Goal: Task Accomplishment & Management: Use online tool/utility

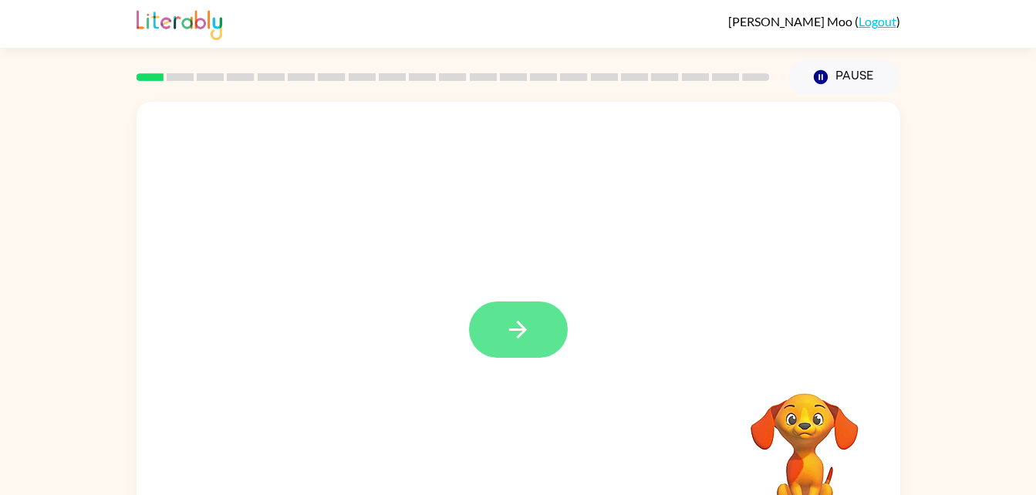
click at [503, 350] on button "button" at bounding box center [518, 330] width 99 height 56
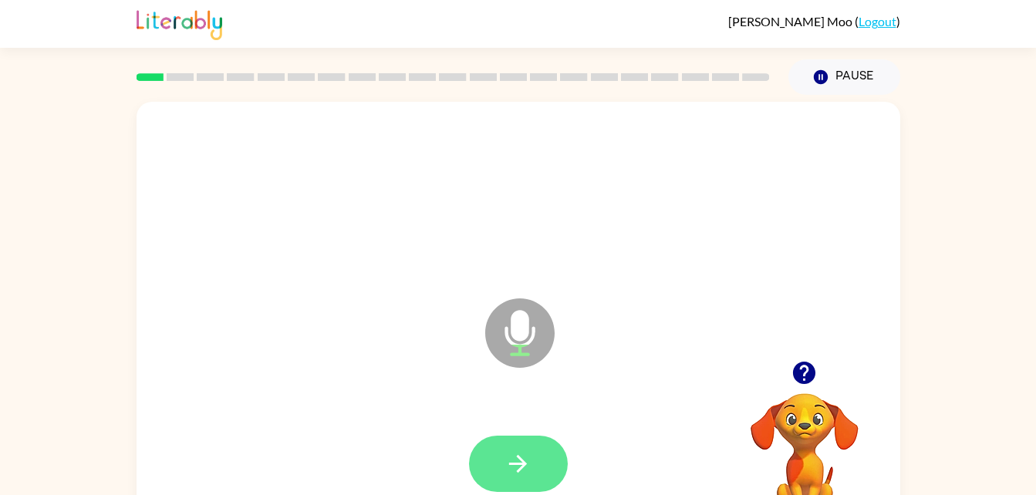
click at [523, 459] on icon "button" at bounding box center [518, 464] width 27 height 27
click at [802, 448] on video "Your browser must support playing .mp4 files to use Literably. Please try using…" at bounding box center [805, 447] width 154 height 154
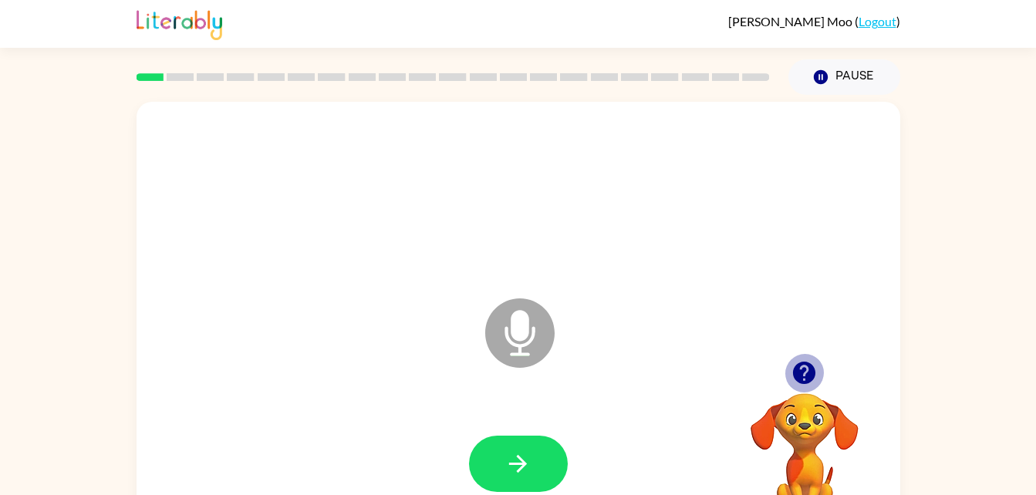
drag, startPoint x: 809, startPoint y: 389, endPoint x: 799, endPoint y: 366, distance: 25.5
click at [799, 366] on button "button" at bounding box center [804, 372] width 39 height 39
click at [799, 366] on div "Microphone The Microphone is here when it is your turn to talk" at bounding box center [519, 322] width 764 height 441
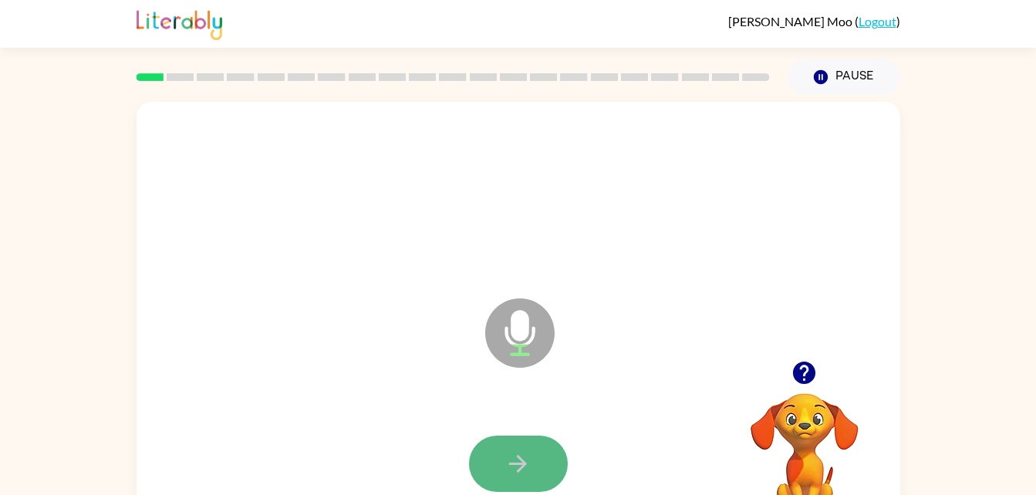
click at [535, 448] on button "button" at bounding box center [518, 464] width 99 height 56
click at [582, 408] on icon "Microphone The Microphone is here when it is your turn to talk" at bounding box center [596, 353] width 231 height 116
click at [498, 458] on button "button" at bounding box center [518, 464] width 99 height 56
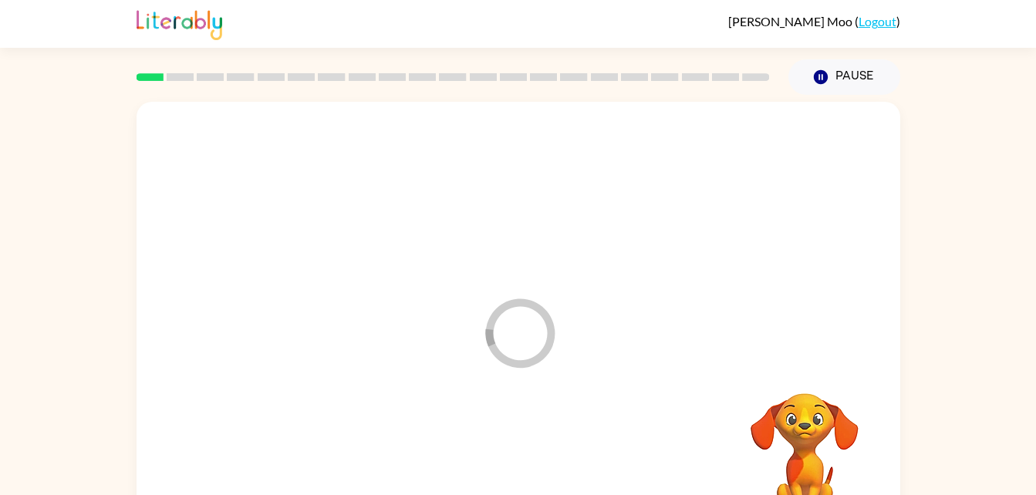
click at [801, 370] on video "Your browser must support playing .mp4 files to use Literably. Please try using…" at bounding box center [805, 447] width 154 height 154
click at [527, 449] on div at bounding box center [518, 464] width 99 height 56
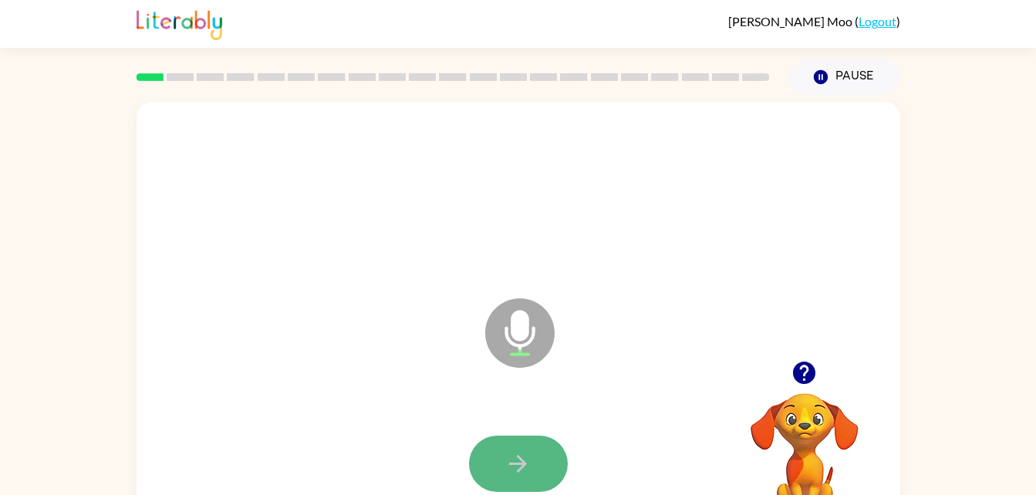
click at [508, 456] on icon "button" at bounding box center [518, 464] width 27 height 27
click at [522, 438] on button "button" at bounding box center [518, 464] width 99 height 56
click at [522, 441] on button "button" at bounding box center [518, 464] width 99 height 56
click at [519, 439] on button "button" at bounding box center [518, 464] width 99 height 56
click at [505, 464] on icon "button" at bounding box center [518, 464] width 27 height 27
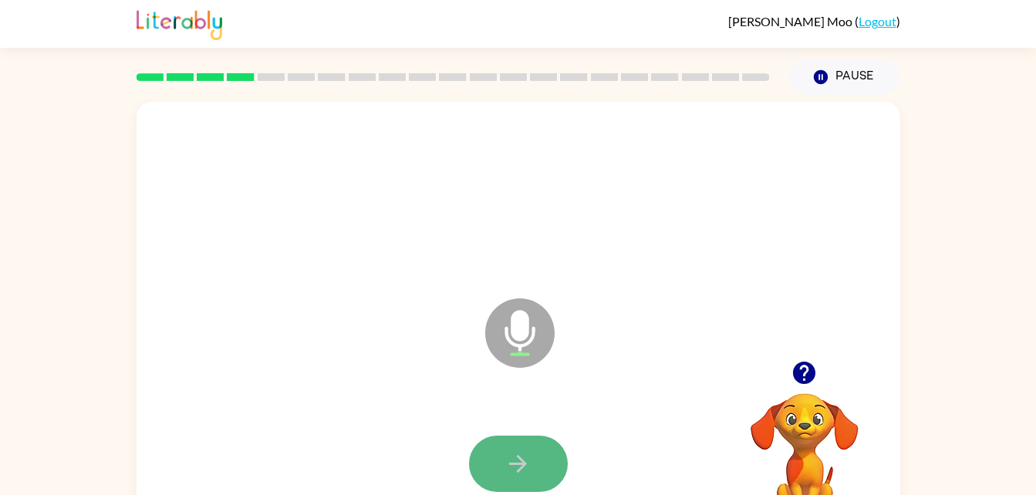
click at [522, 445] on button "button" at bounding box center [518, 464] width 99 height 56
click at [528, 455] on icon "button" at bounding box center [518, 464] width 27 height 27
click at [512, 448] on button "button" at bounding box center [518, 464] width 99 height 56
click at [495, 455] on button "button" at bounding box center [518, 464] width 99 height 56
click at [529, 454] on icon "button" at bounding box center [518, 464] width 27 height 27
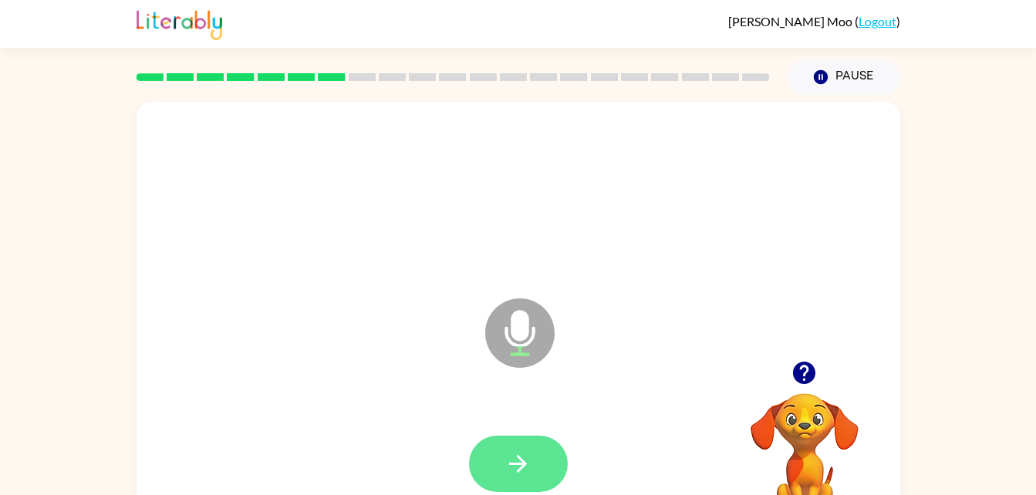
click at [524, 461] on icon "button" at bounding box center [518, 464] width 18 height 18
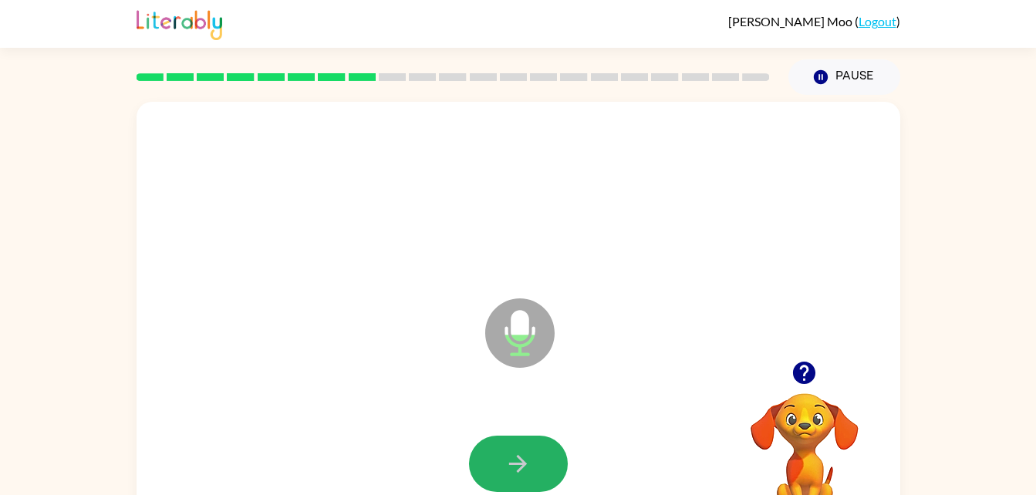
click at [524, 461] on icon "button" at bounding box center [518, 464] width 18 height 18
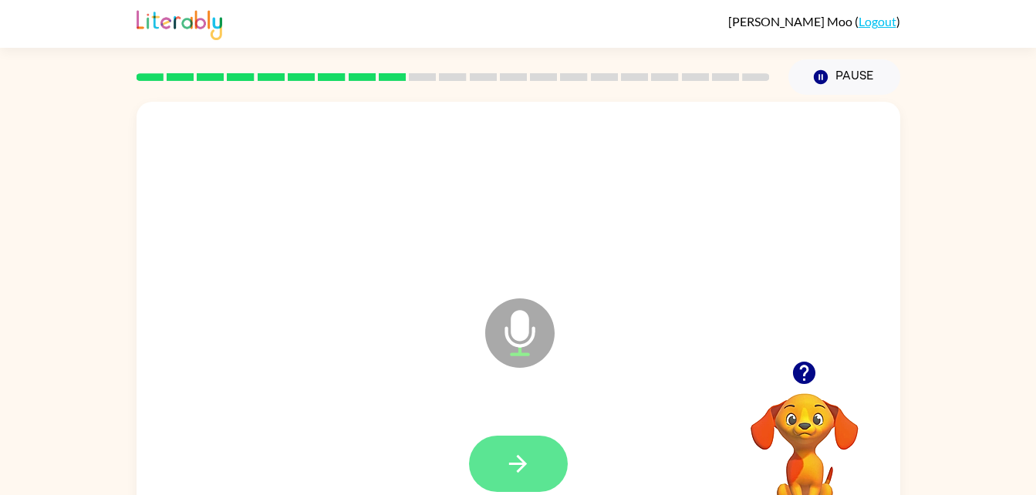
click at [520, 473] on icon "button" at bounding box center [518, 464] width 27 height 27
click at [508, 452] on icon "button" at bounding box center [518, 464] width 27 height 27
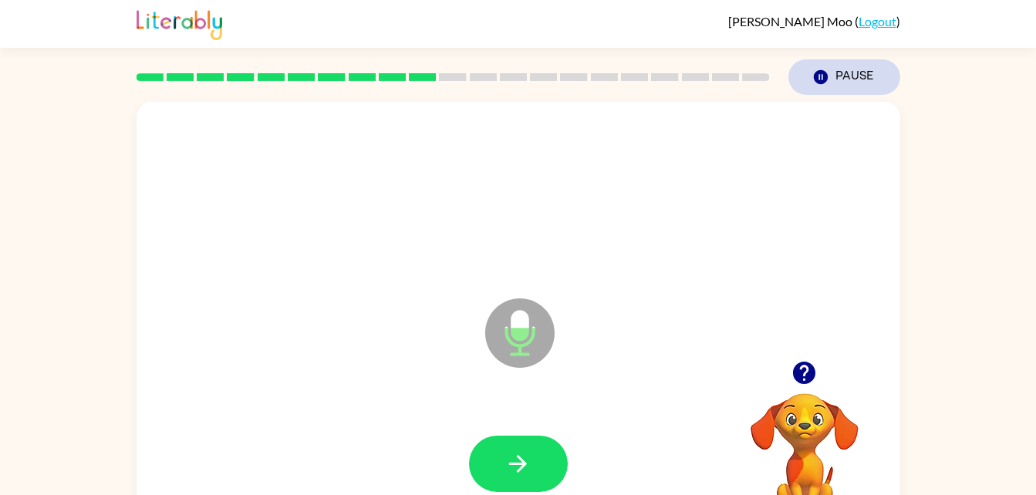
click at [852, 83] on button "Pause Pause" at bounding box center [845, 76] width 112 height 35
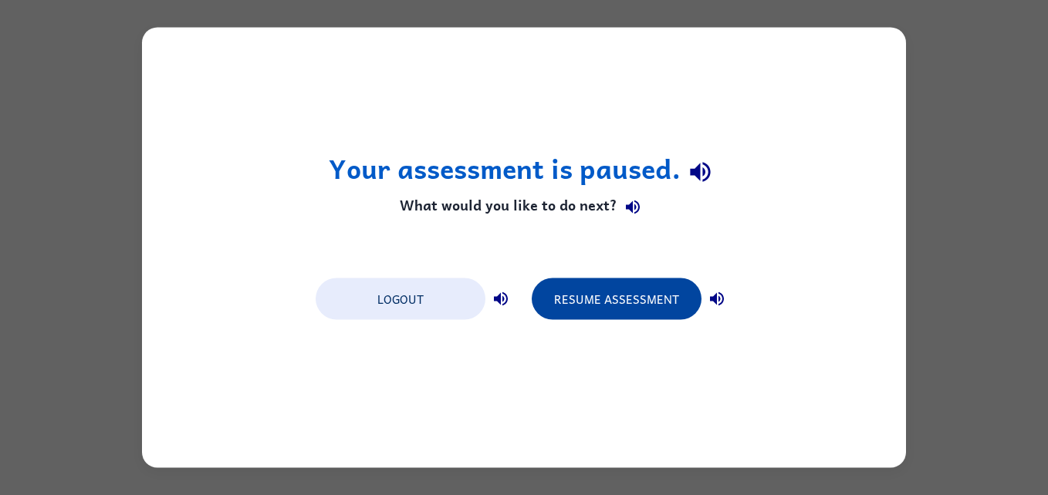
click at [634, 312] on button "Resume Assessment" at bounding box center [617, 300] width 170 height 42
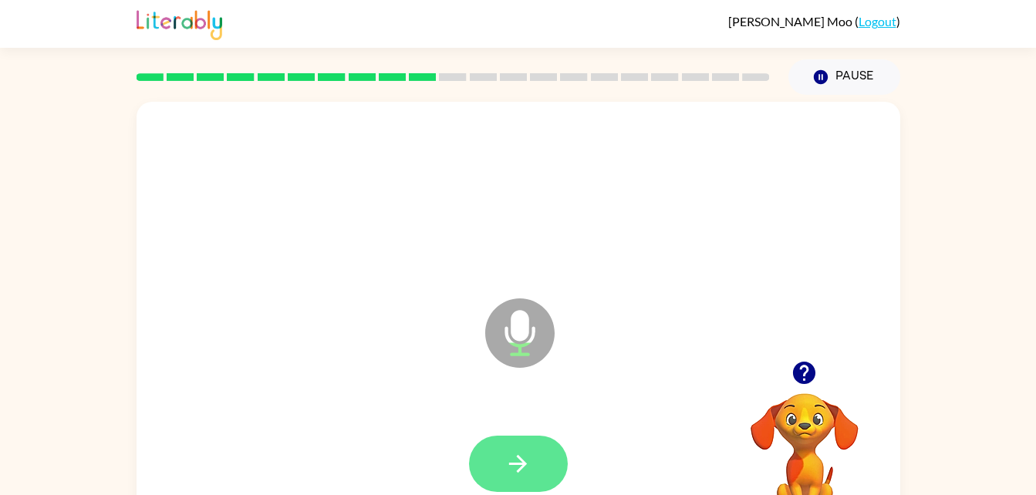
click at [535, 457] on button "button" at bounding box center [518, 464] width 99 height 56
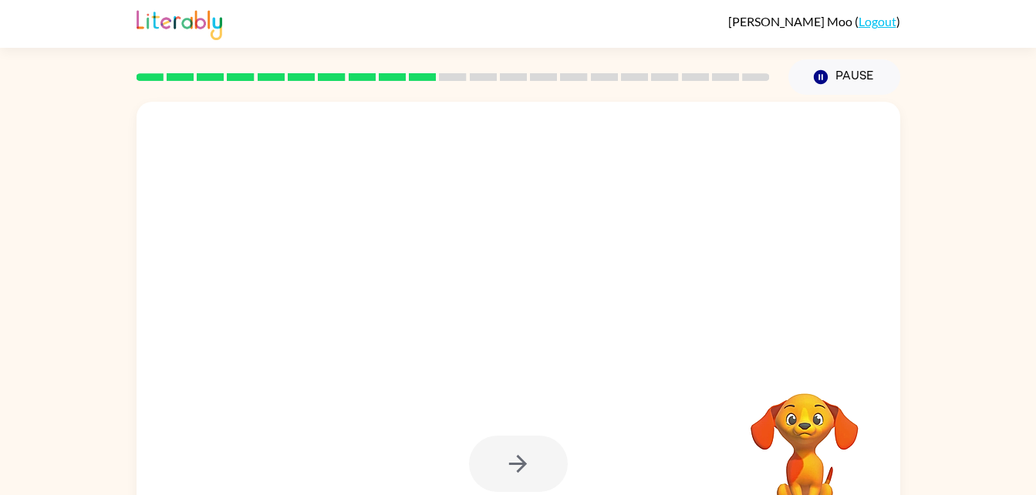
click at [531, 465] on div at bounding box center [518, 464] width 99 height 56
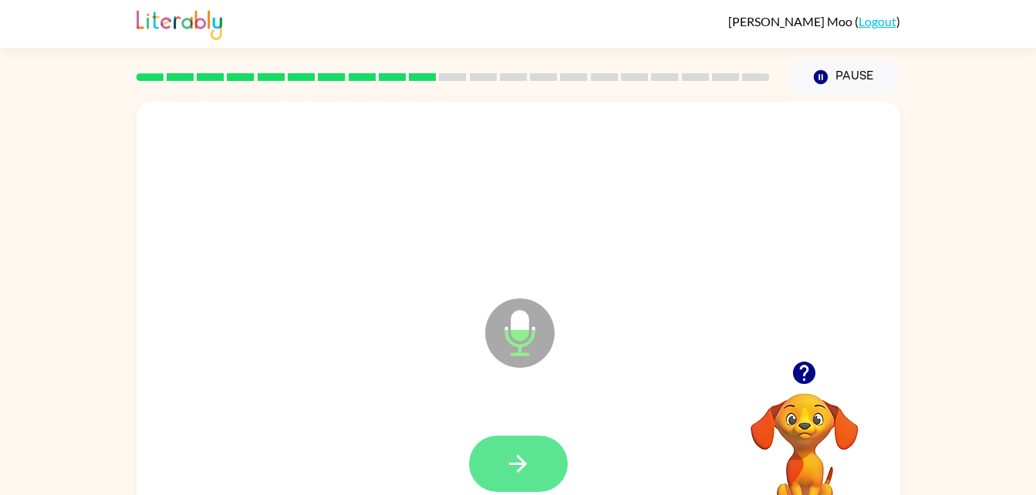
click at [532, 482] on button "button" at bounding box center [518, 464] width 99 height 56
click at [528, 480] on button "button" at bounding box center [518, 464] width 99 height 56
click at [543, 471] on button "button" at bounding box center [518, 464] width 99 height 56
click at [522, 469] on icon "button" at bounding box center [518, 464] width 18 height 18
click at [528, 473] on icon "button" at bounding box center [518, 464] width 27 height 27
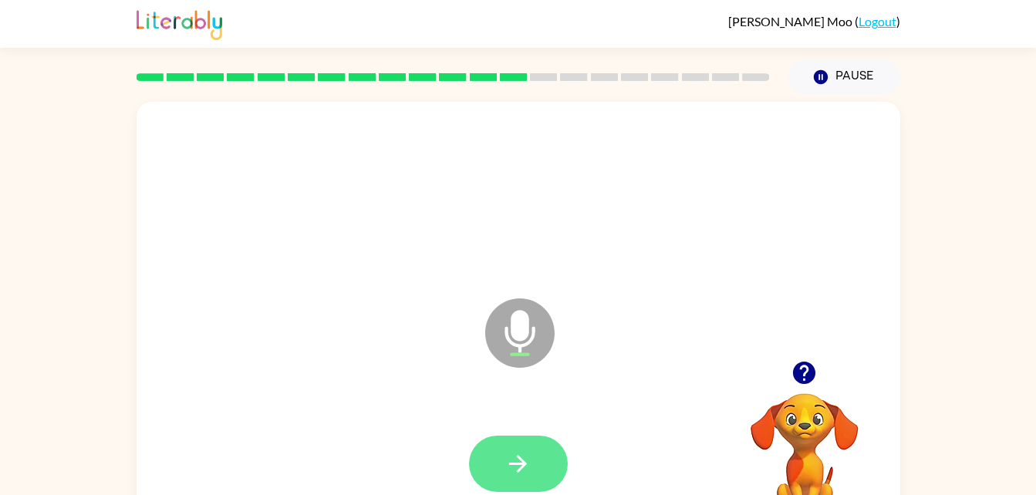
click at [527, 472] on icon "button" at bounding box center [518, 464] width 27 height 27
click at [509, 471] on icon "button" at bounding box center [518, 464] width 27 height 27
click at [532, 469] on button "button" at bounding box center [518, 464] width 99 height 56
click at [526, 468] on icon "button" at bounding box center [518, 464] width 27 height 27
click at [526, 466] on icon "button" at bounding box center [518, 464] width 27 height 27
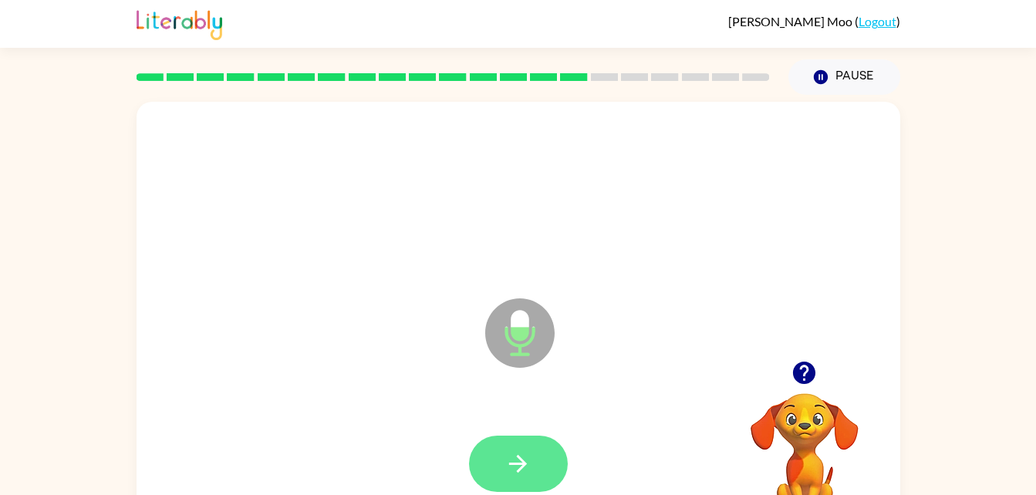
click at [527, 473] on icon "button" at bounding box center [518, 464] width 27 height 27
click at [535, 480] on button "button" at bounding box center [518, 464] width 99 height 56
click at [539, 464] on button "button" at bounding box center [518, 464] width 99 height 56
click at [529, 466] on icon "button" at bounding box center [518, 464] width 27 height 27
click at [515, 469] on icon "button" at bounding box center [518, 464] width 27 height 27
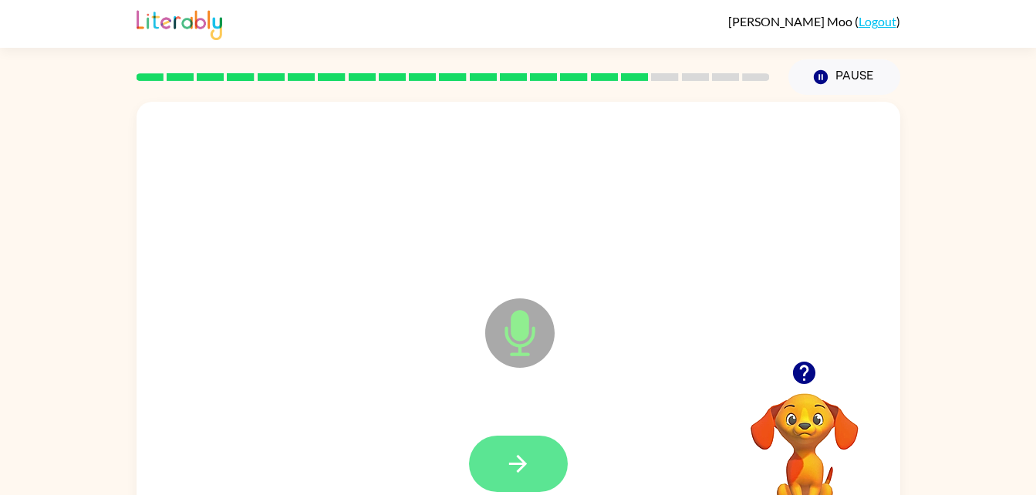
click at [538, 450] on button "button" at bounding box center [518, 464] width 99 height 56
click at [805, 374] on icon "button" at bounding box center [804, 373] width 27 height 27
click at [524, 445] on button "button" at bounding box center [518, 464] width 99 height 56
click at [514, 464] on icon "button" at bounding box center [518, 464] width 18 height 18
click at [512, 465] on icon "button" at bounding box center [518, 464] width 27 height 27
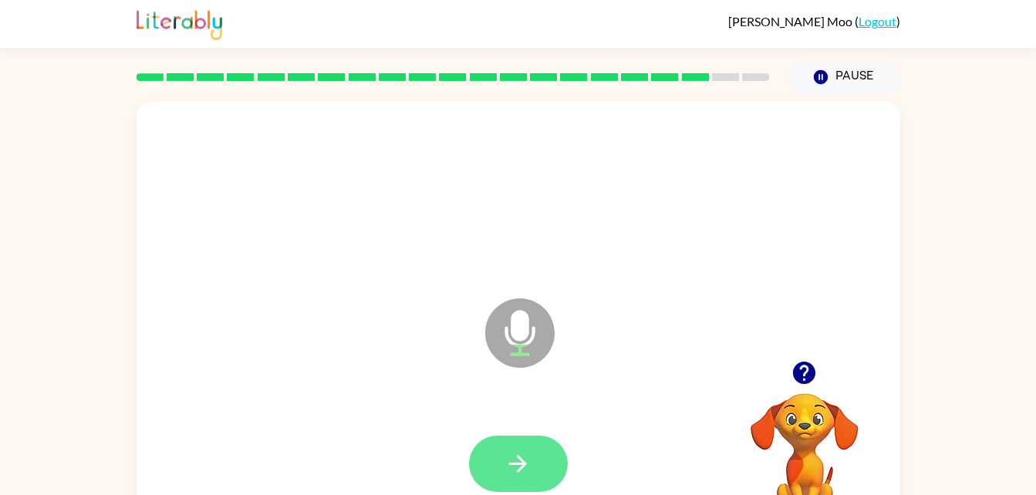
click at [541, 471] on button "button" at bounding box center [518, 464] width 99 height 56
click at [517, 461] on icon "button" at bounding box center [518, 464] width 27 height 27
click at [521, 478] on button "button" at bounding box center [518, 464] width 99 height 56
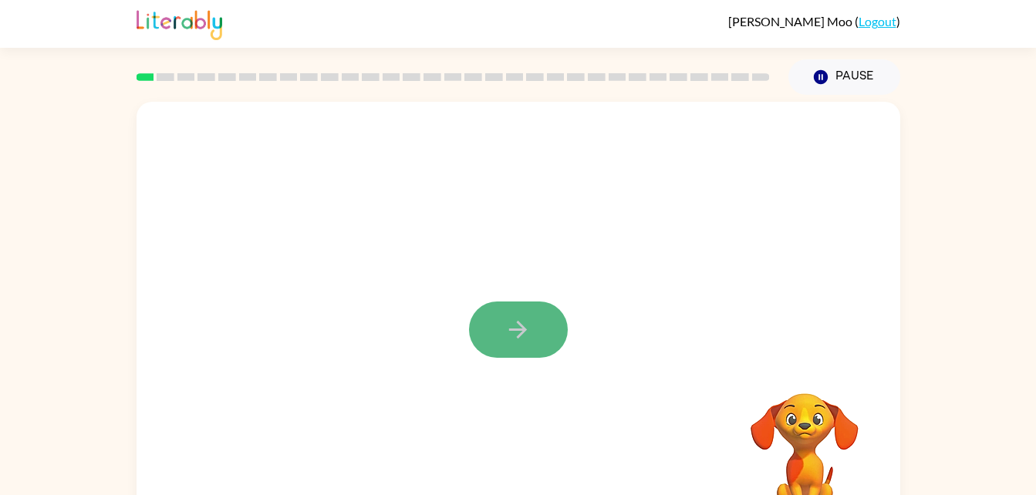
click at [509, 320] on icon "button" at bounding box center [518, 329] width 27 height 27
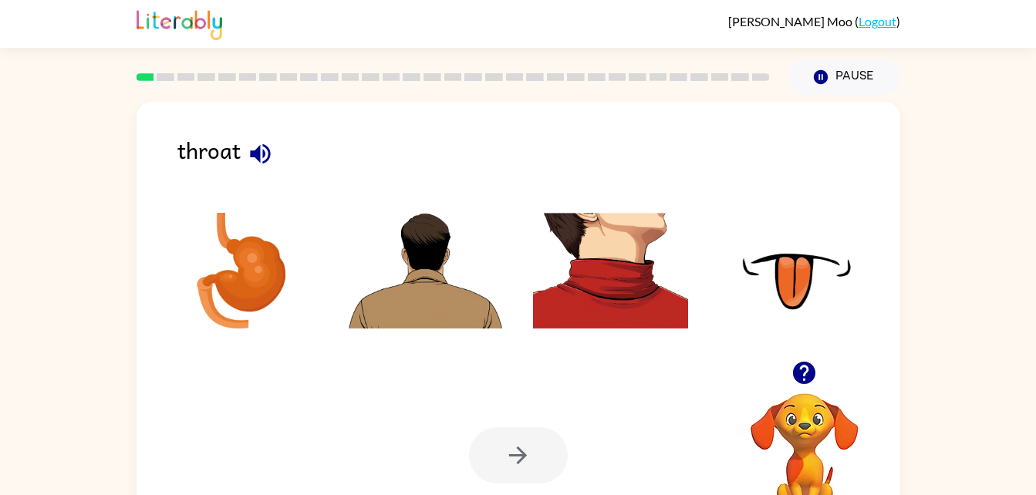
click at [656, 255] on img at bounding box center [611, 271] width 156 height 116
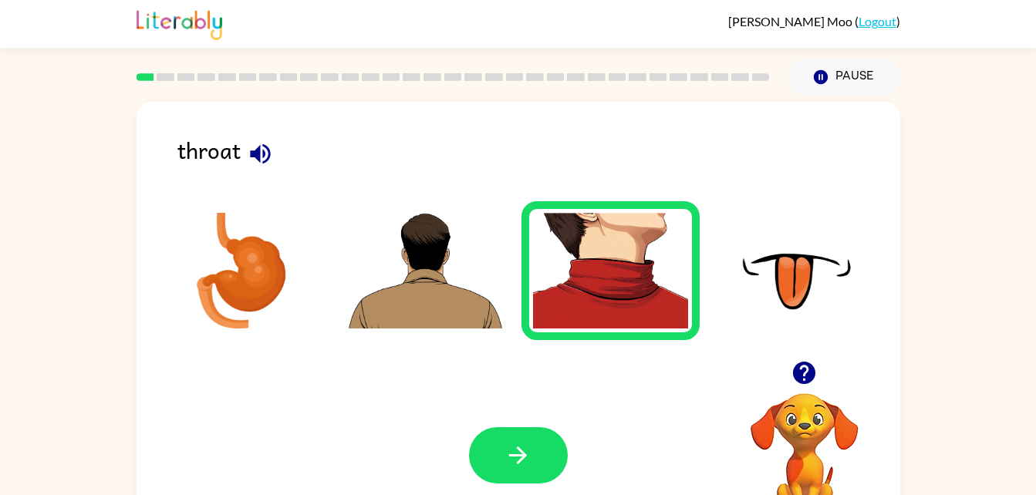
click at [262, 150] on icon "button" at bounding box center [260, 153] width 27 height 27
click at [522, 437] on button "button" at bounding box center [518, 455] width 99 height 56
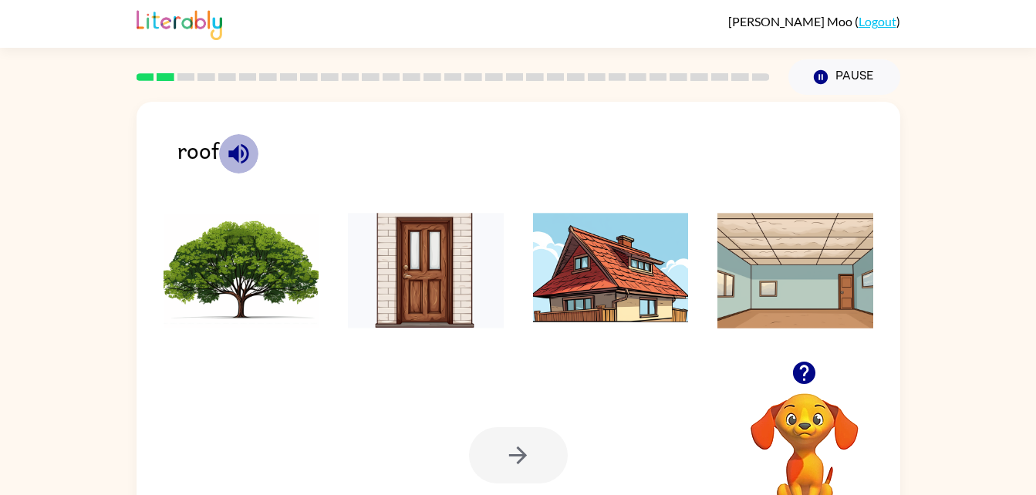
click at [234, 152] on icon "button" at bounding box center [238, 154] width 20 height 20
click at [765, 280] on img at bounding box center [796, 271] width 156 height 116
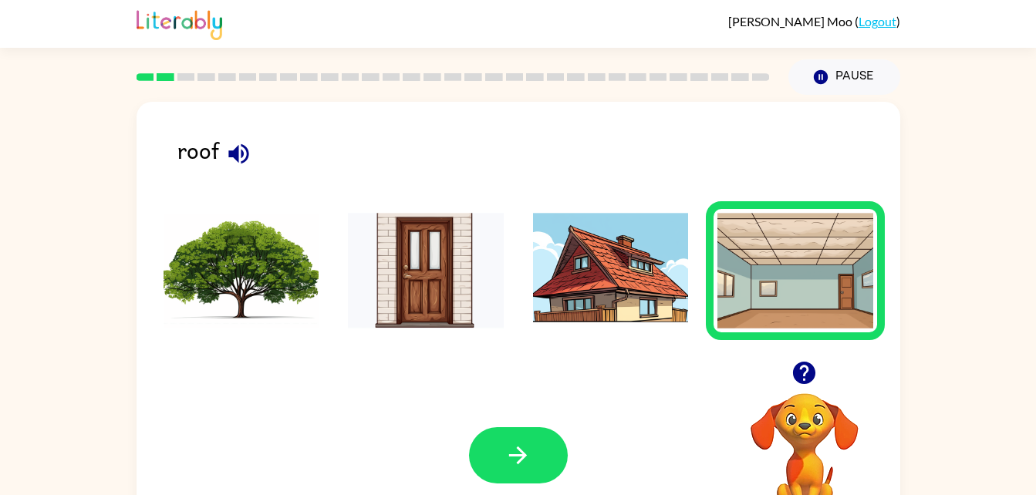
click at [660, 278] on img at bounding box center [611, 271] width 156 height 116
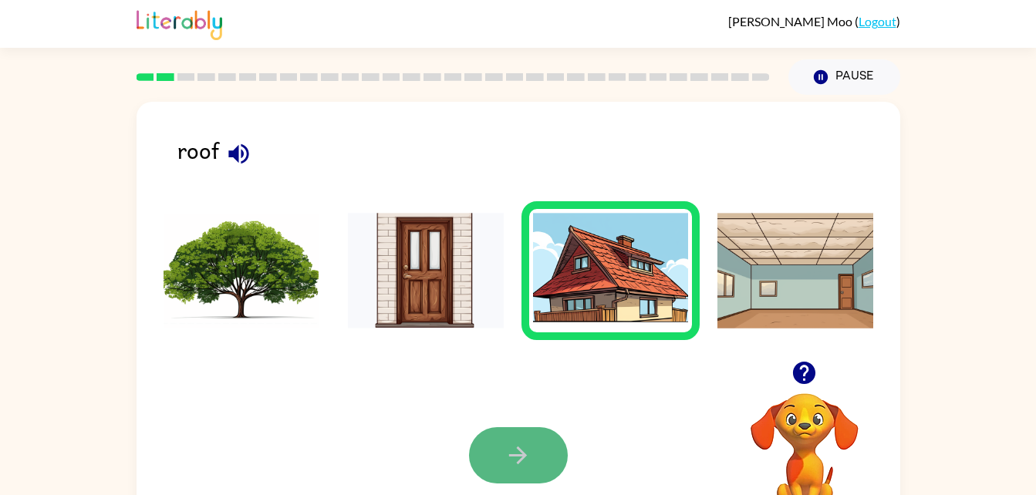
click at [518, 453] on icon "button" at bounding box center [518, 455] width 27 height 27
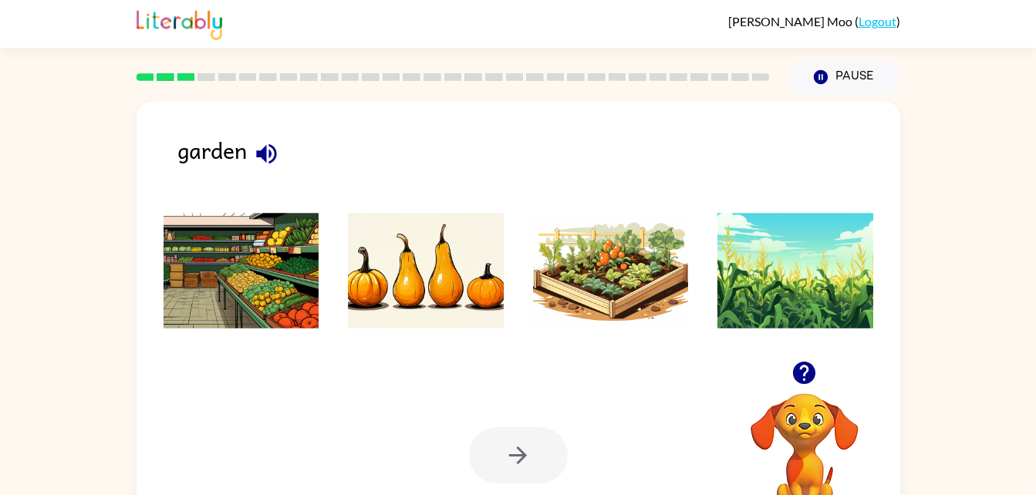
click at [597, 206] on li at bounding box center [611, 270] width 179 height 139
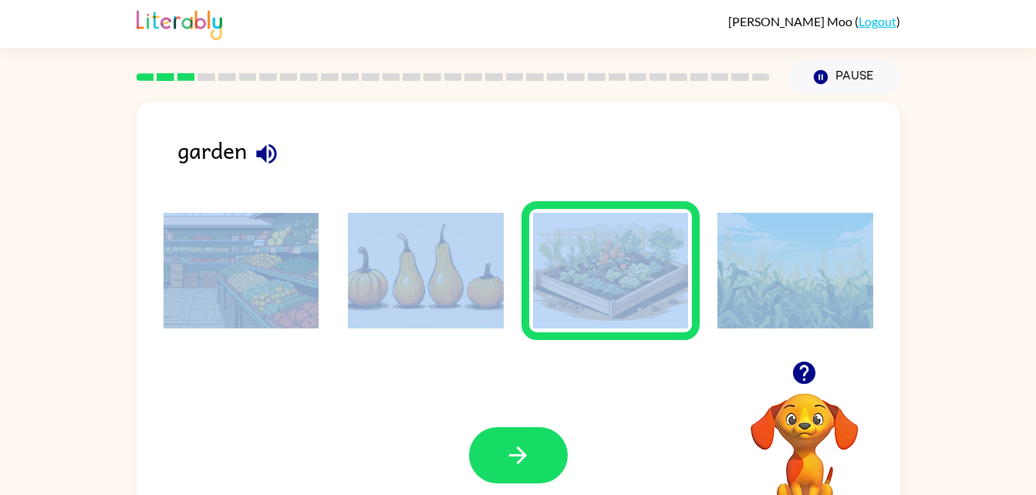
click at [597, 206] on li at bounding box center [611, 270] width 179 height 139
click at [802, 243] on img at bounding box center [796, 271] width 156 height 116
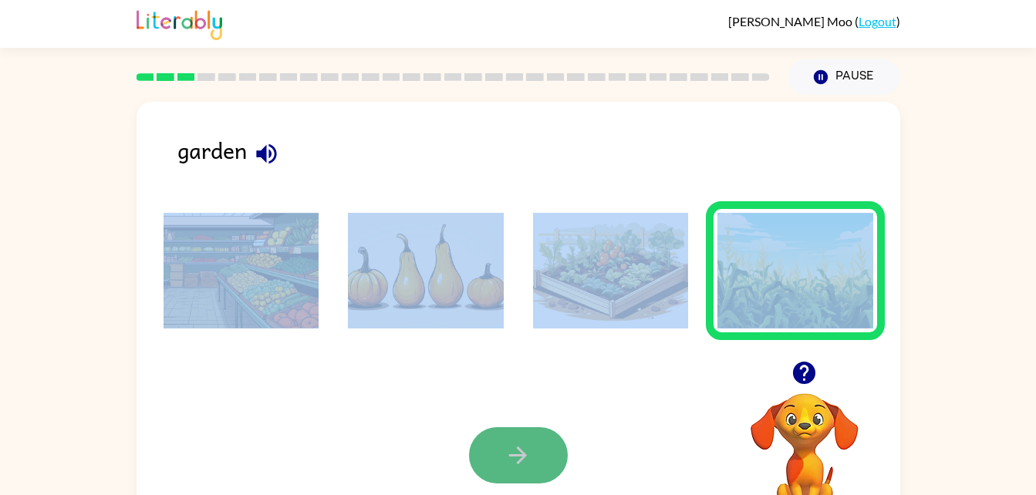
click at [520, 472] on button "button" at bounding box center [518, 455] width 99 height 56
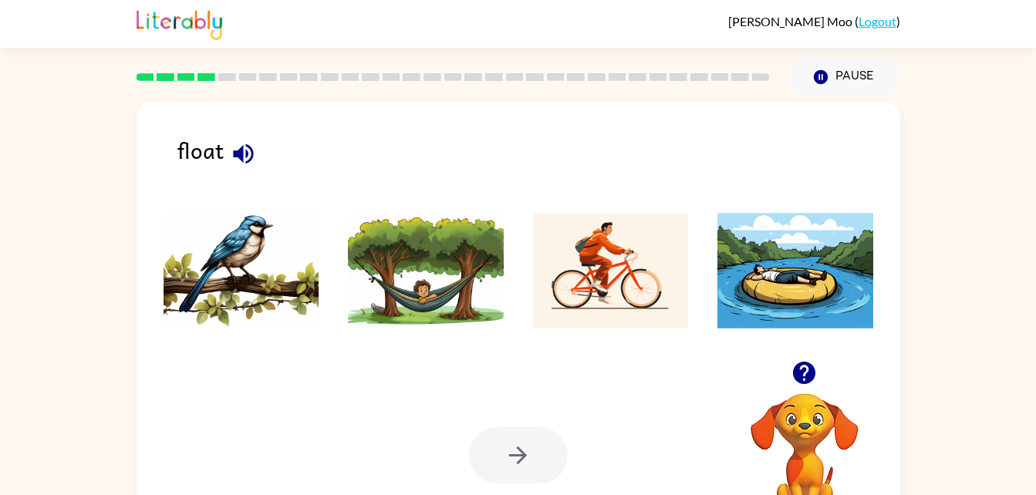
click at [765, 312] on img at bounding box center [796, 271] width 156 height 116
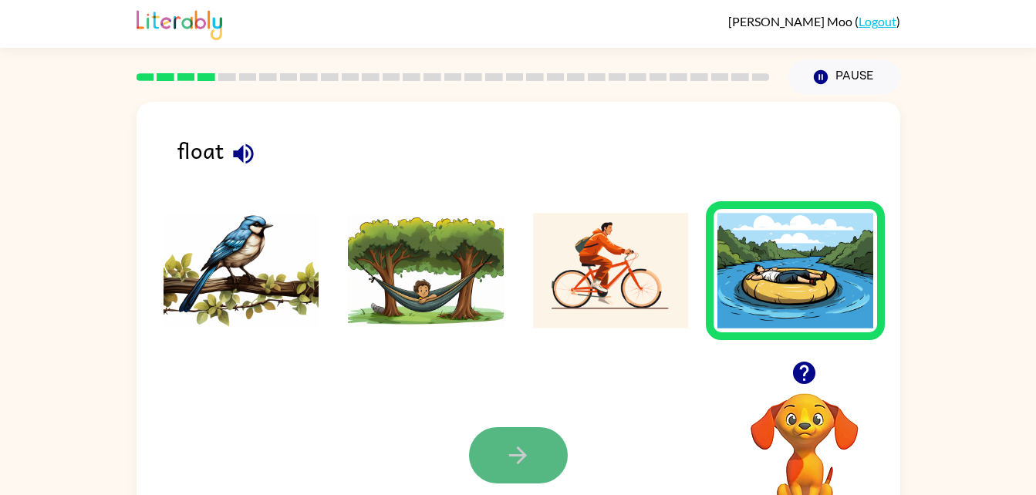
click at [512, 438] on button "button" at bounding box center [518, 455] width 99 height 56
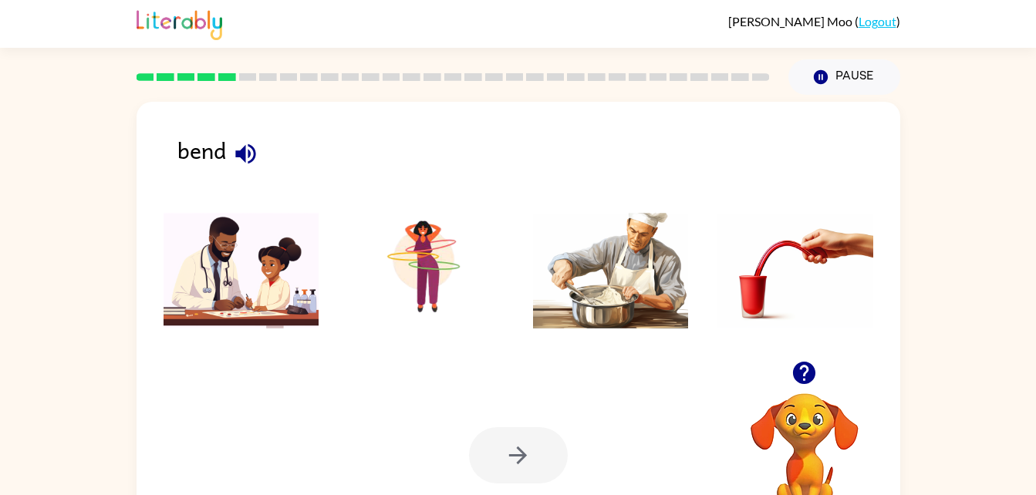
click at [789, 265] on img at bounding box center [796, 271] width 156 height 116
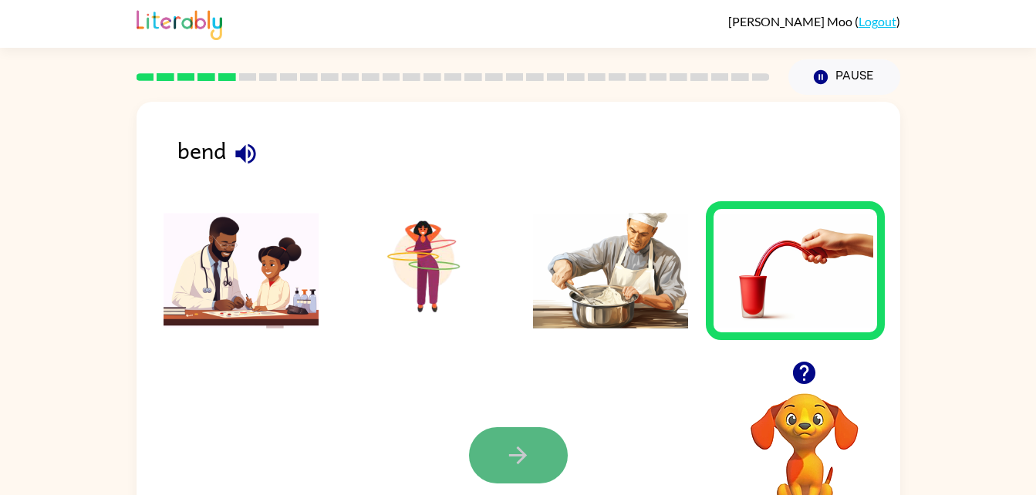
click at [535, 454] on button "button" at bounding box center [518, 455] width 99 height 56
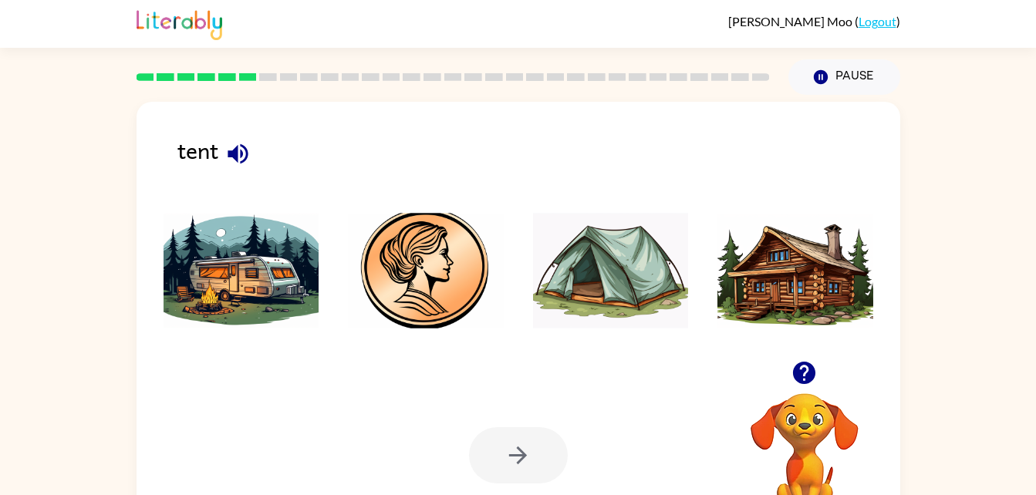
click at [561, 258] on img at bounding box center [611, 271] width 156 height 116
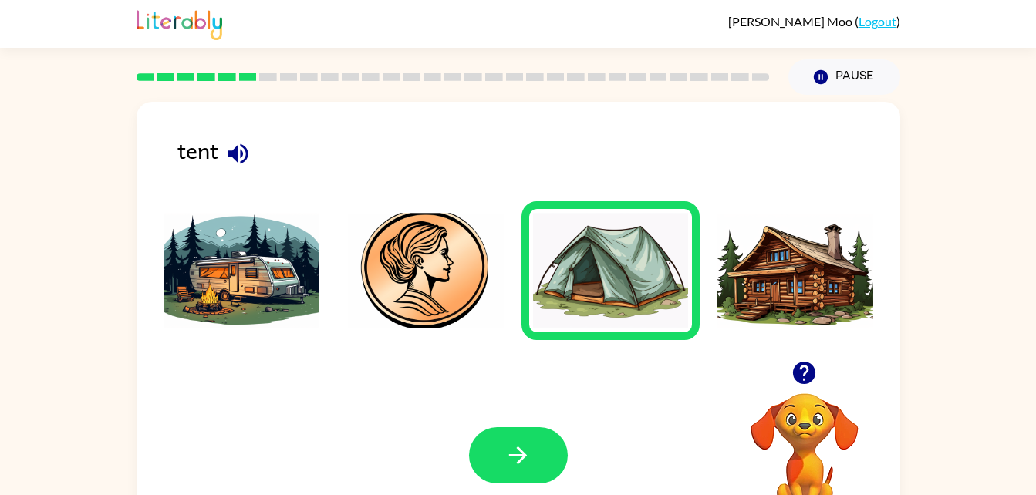
click at [516, 397] on div "Your browser must support playing .mp4 files to use Literably. Please try using…" at bounding box center [519, 456] width 764 height 174
click at [510, 447] on icon "button" at bounding box center [518, 455] width 27 height 27
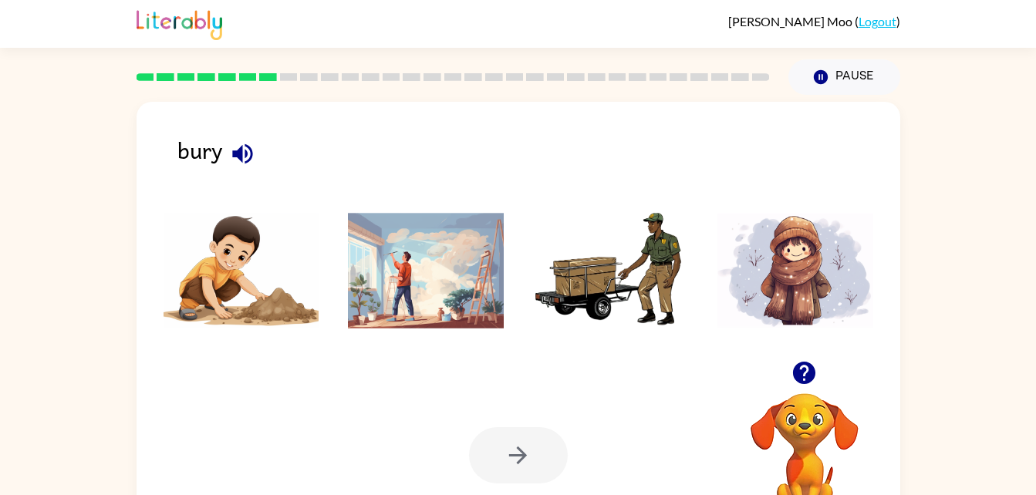
click at [282, 269] on img at bounding box center [242, 271] width 156 height 116
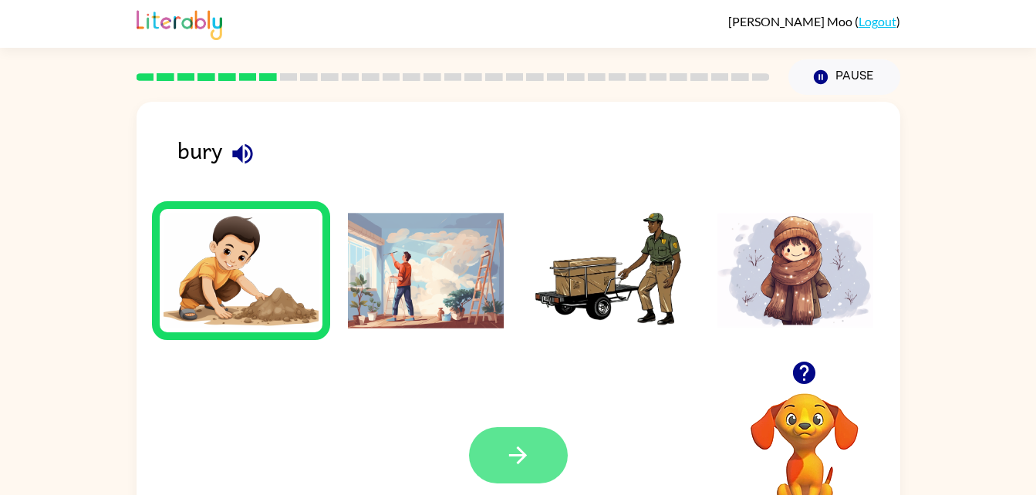
click at [495, 456] on button "button" at bounding box center [518, 455] width 99 height 56
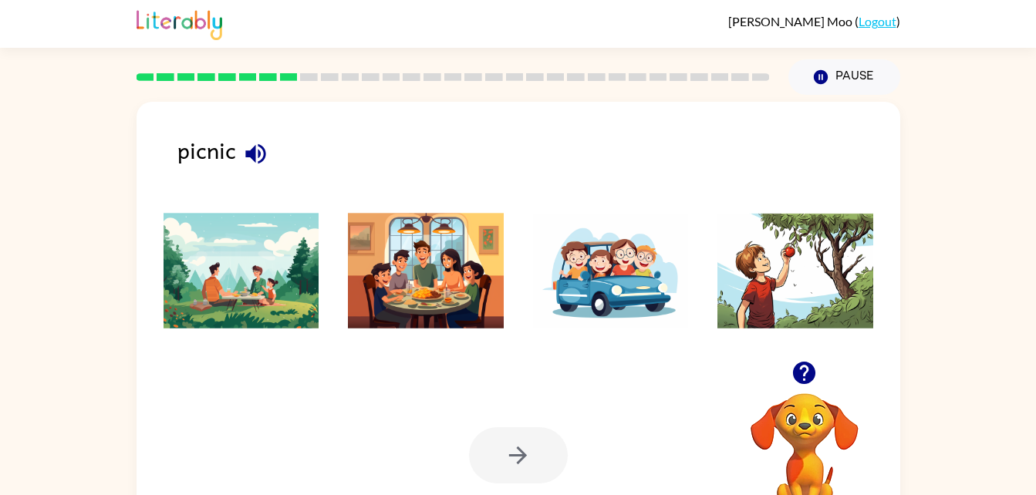
click at [209, 312] on img at bounding box center [242, 271] width 156 height 116
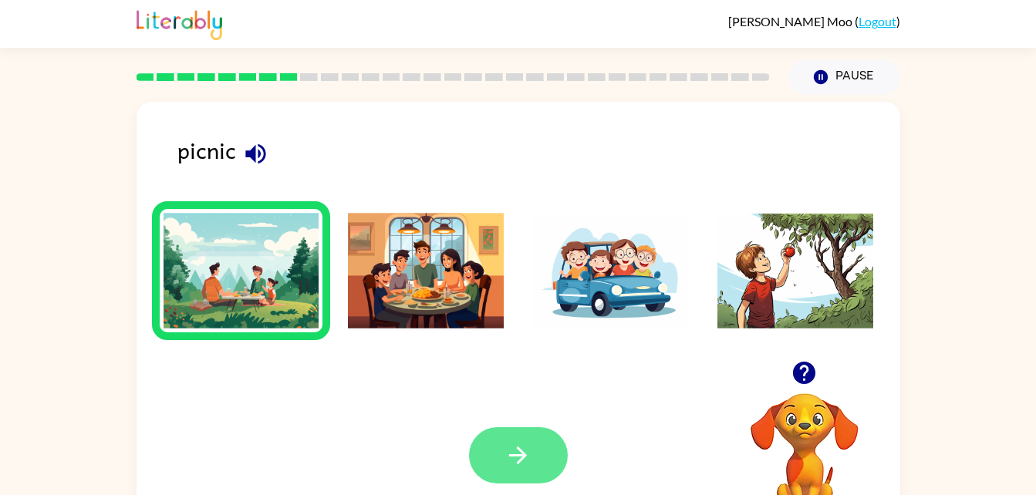
click at [531, 471] on button "button" at bounding box center [518, 455] width 99 height 56
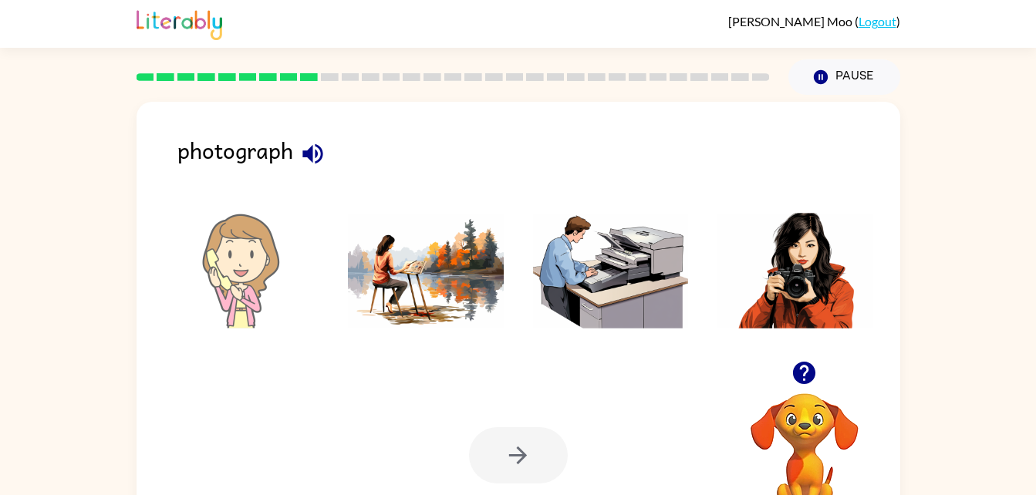
click at [305, 152] on icon "button" at bounding box center [312, 154] width 20 height 20
click at [828, 299] on img at bounding box center [796, 271] width 156 height 116
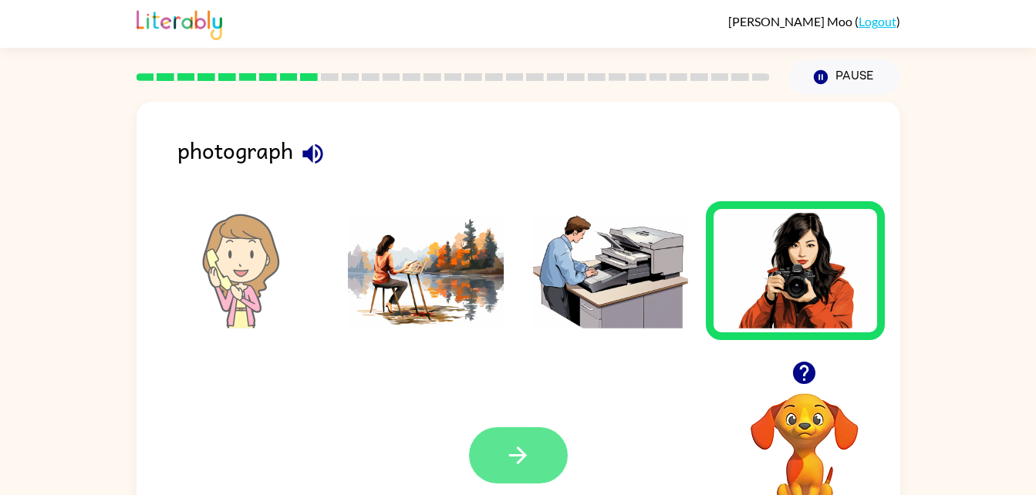
click at [537, 484] on button "button" at bounding box center [518, 455] width 99 height 56
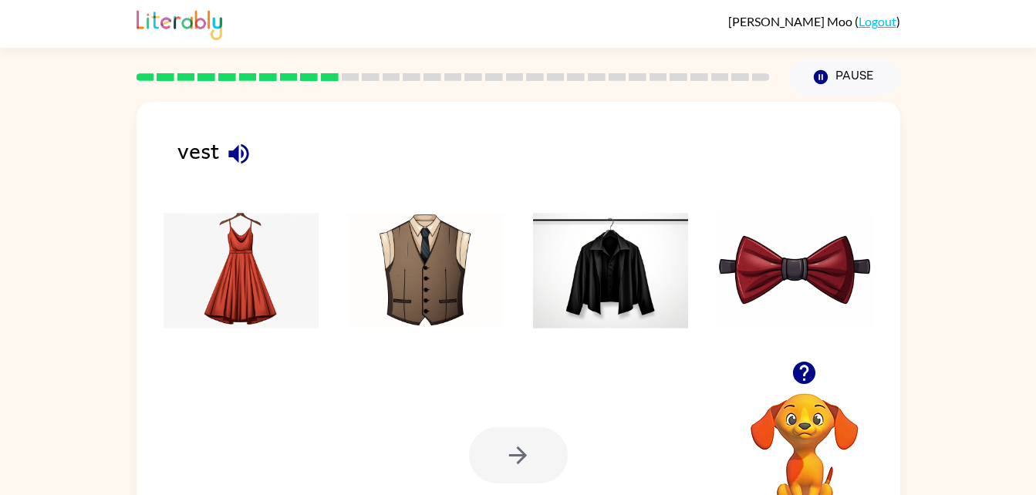
click at [761, 275] on img at bounding box center [796, 271] width 156 height 116
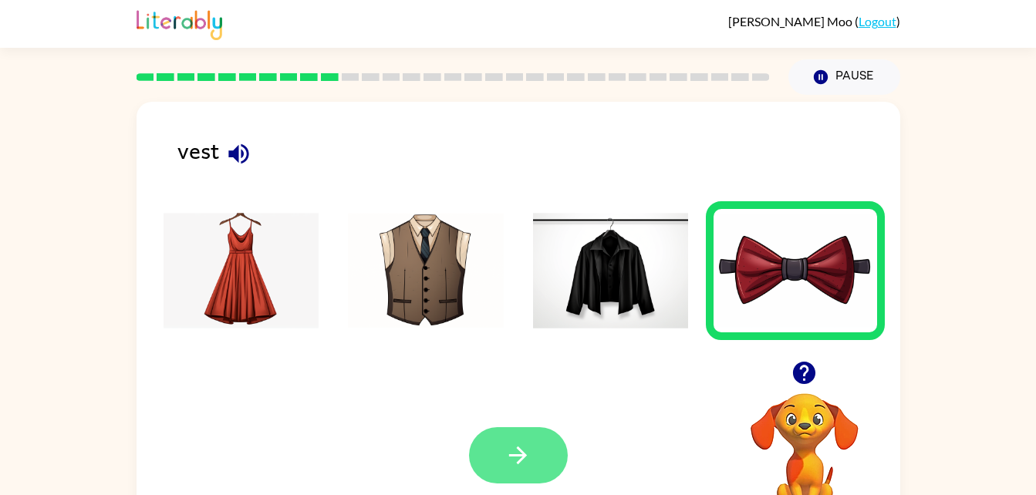
click at [551, 454] on button "button" at bounding box center [518, 455] width 99 height 56
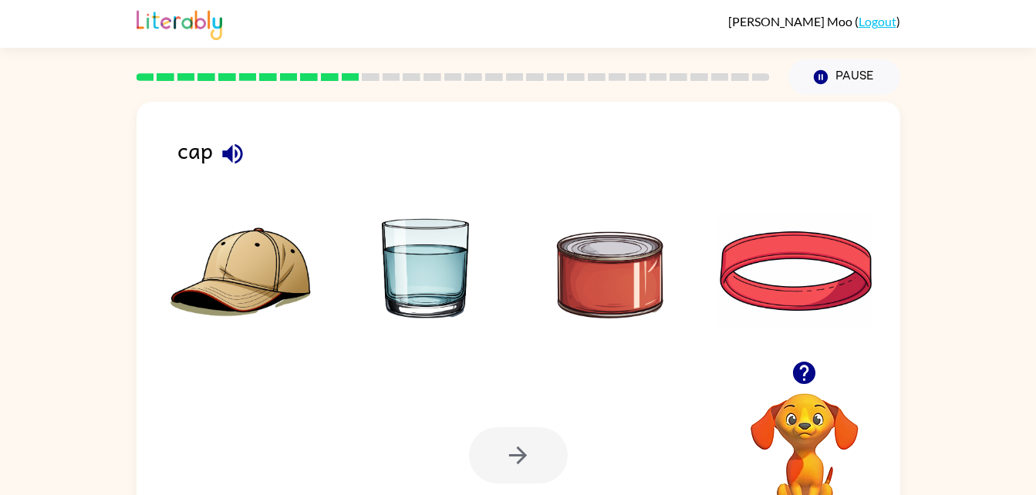
click at [187, 315] on img at bounding box center [242, 271] width 156 height 116
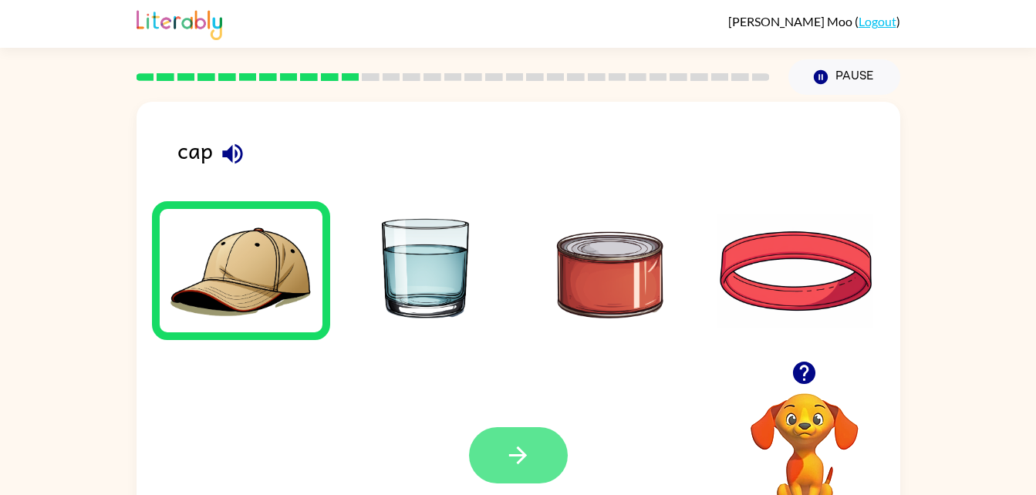
click at [505, 461] on icon "button" at bounding box center [518, 455] width 27 height 27
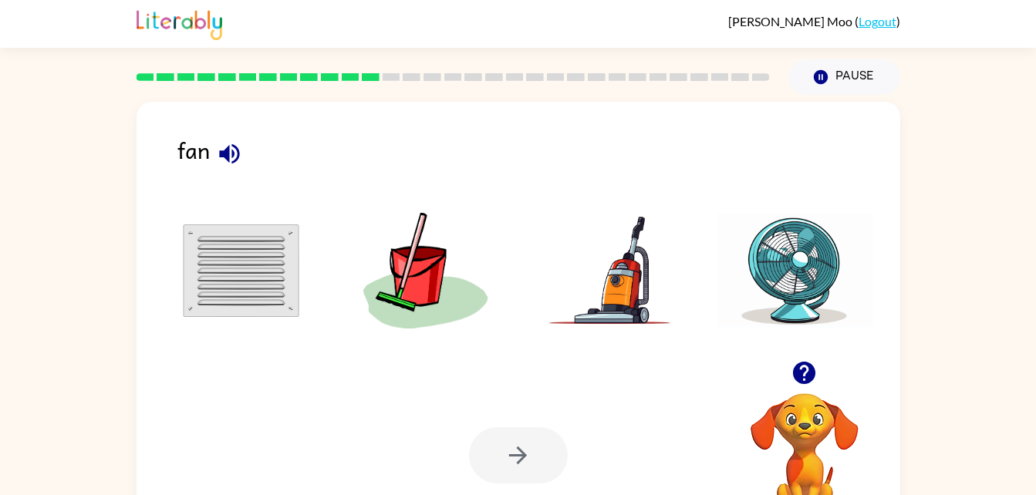
click at [756, 302] on img at bounding box center [796, 271] width 156 height 116
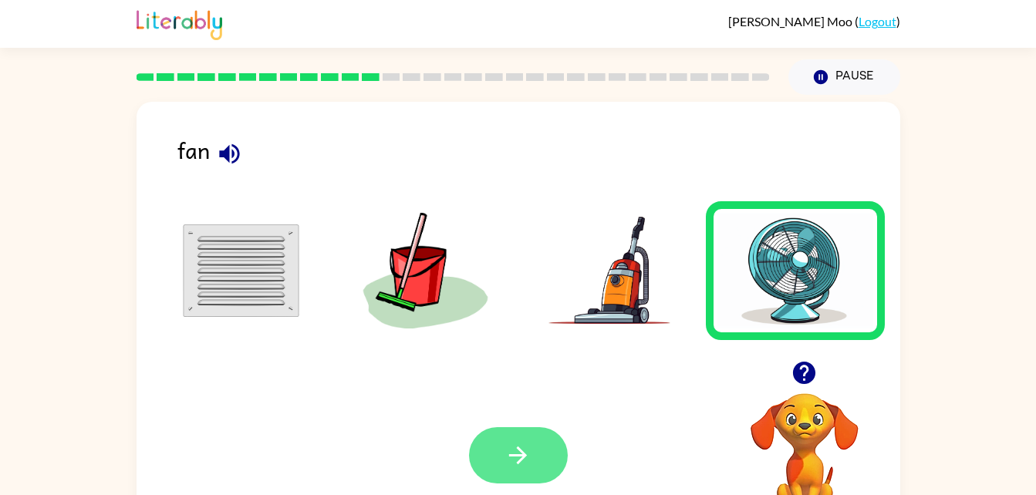
click at [517, 464] on icon "button" at bounding box center [518, 455] width 27 height 27
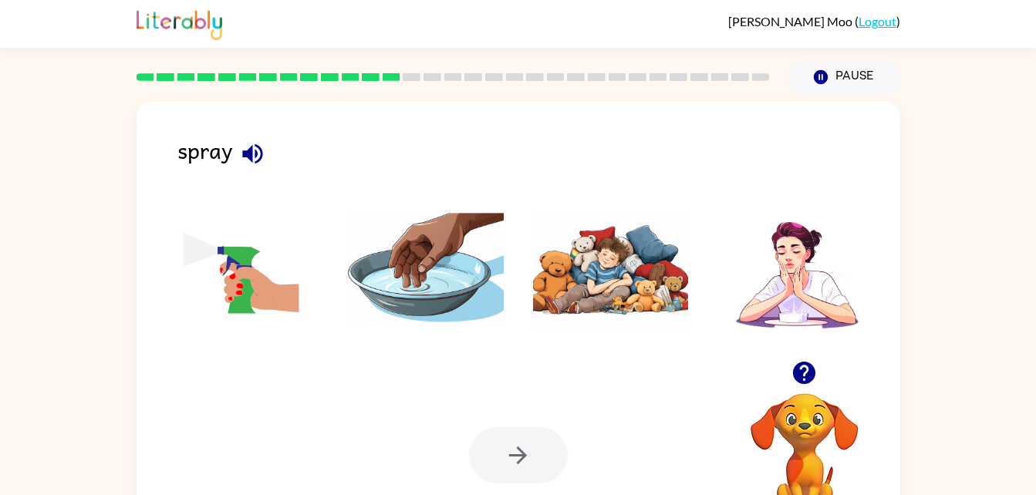
click at [214, 269] on img at bounding box center [242, 271] width 156 height 116
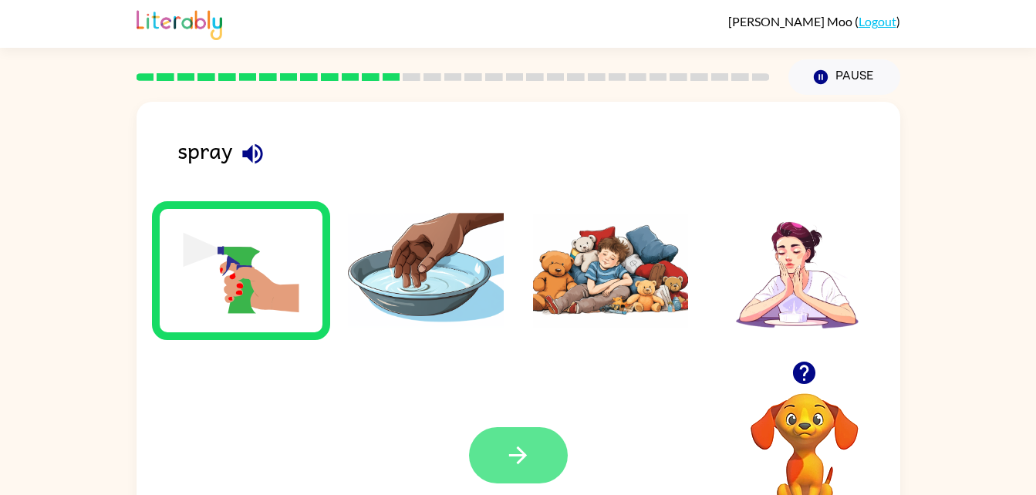
click at [539, 454] on button "button" at bounding box center [518, 455] width 99 height 56
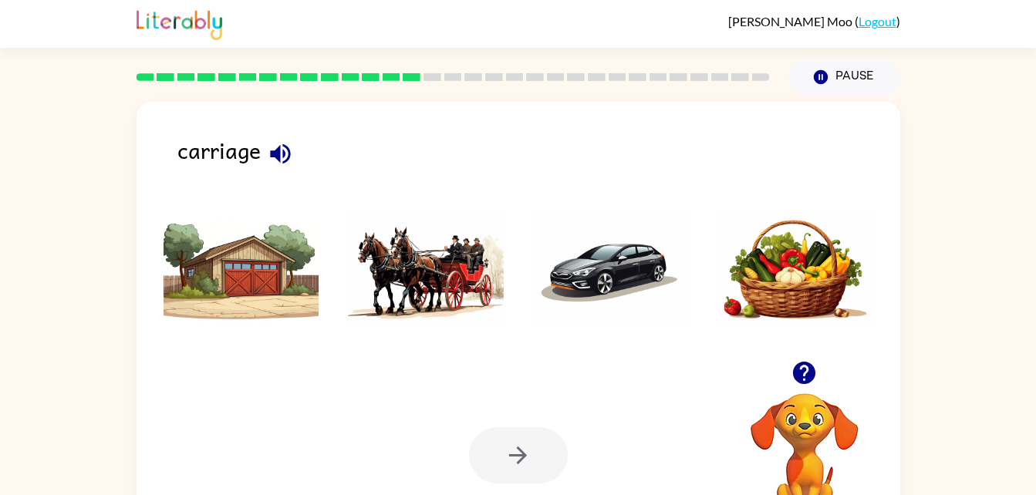
click at [286, 155] on icon "button" at bounding box center [280, 153] width 27 height 27
click at [444, 293] on img at bounding box center [426, 271] width 156 height 116
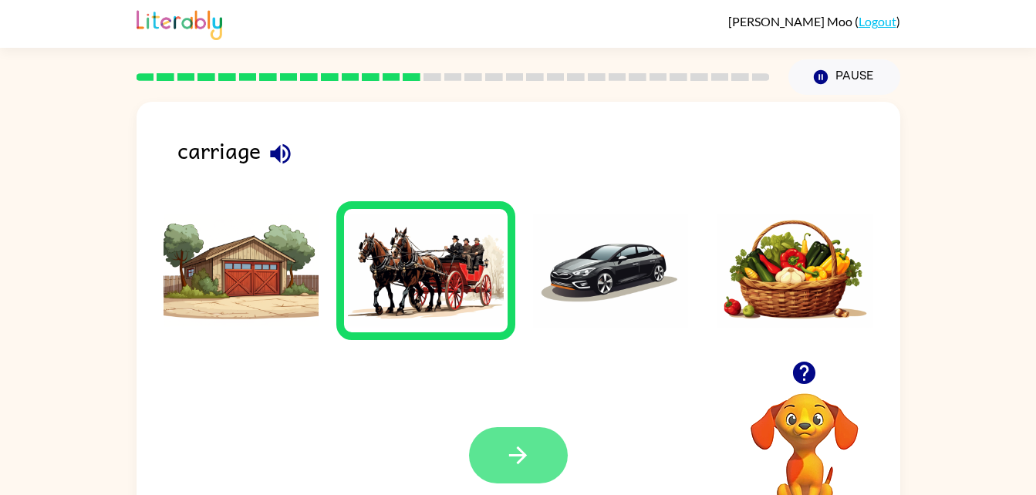
click at [522, 448] on icon "button" at bounding box center [518, 455] width 27 height 27
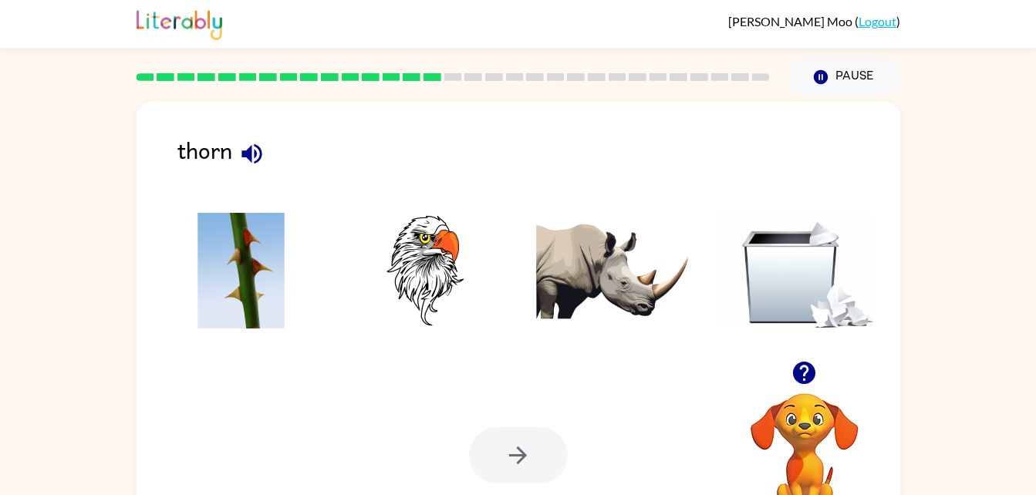
click at [194, 295] on img at bounding box center [242, 271] width 156 height 116
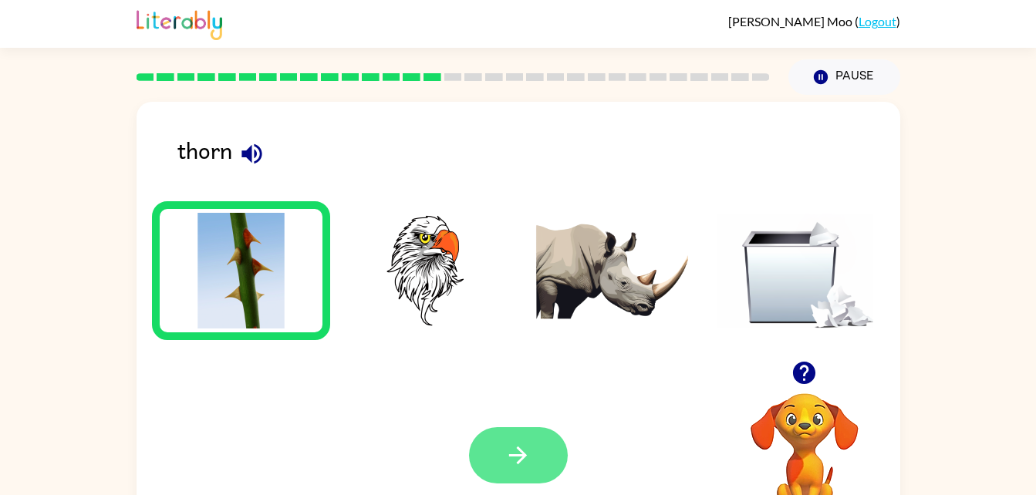
click at [543, 465] on button "button" at bounding box center [518, 455] width 99 height 56
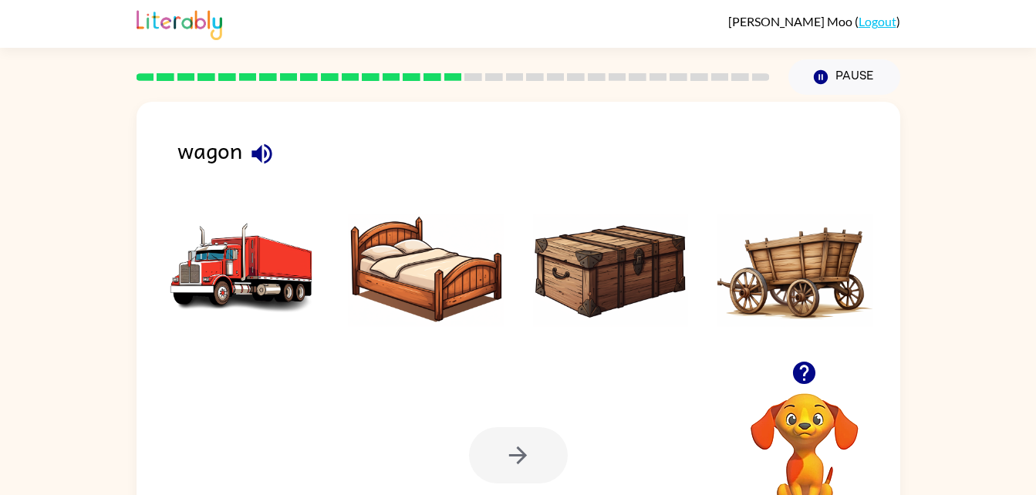
click at [739, 258] on img at bounding box center [796, 271] width 156 height 116
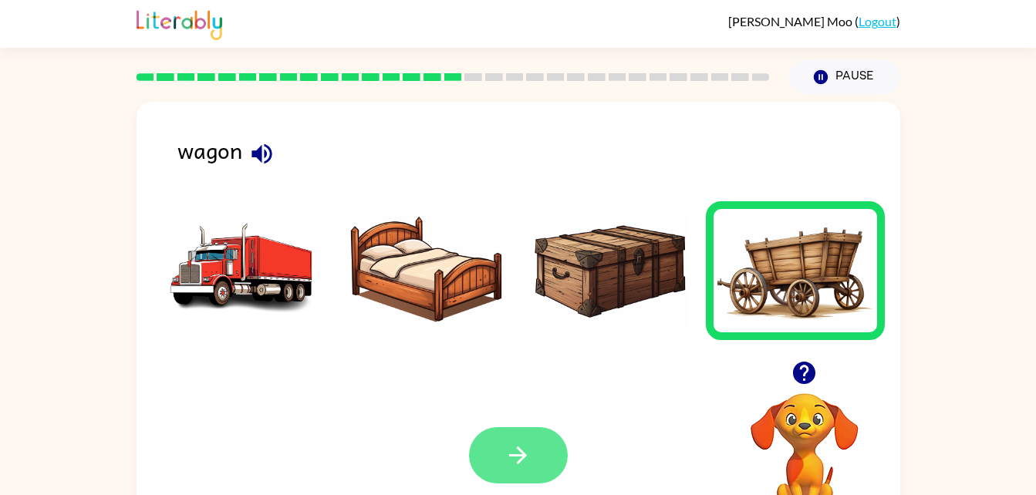
click at [542, 448] on button "button" at bounding box center [518, 455] width 99 height 56
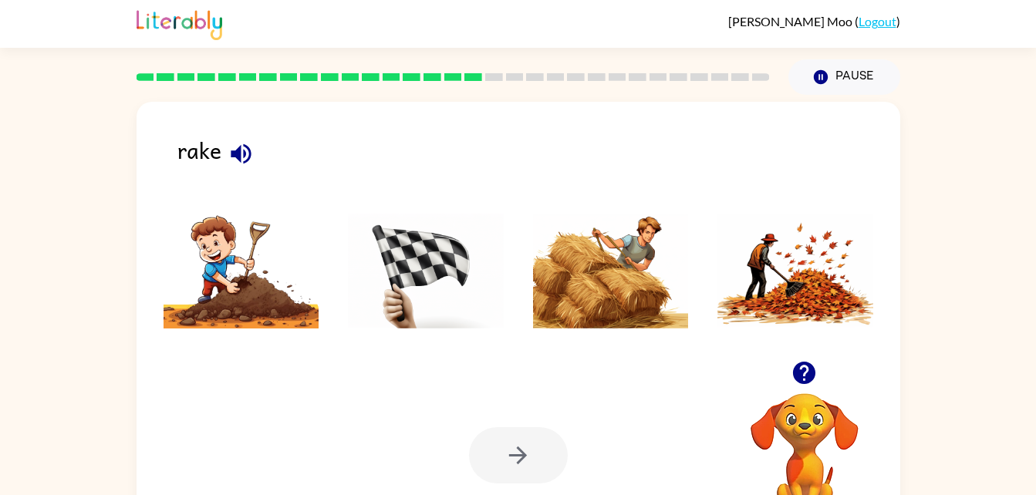
click at [415, 288] on img at bounding box center [426, 271] width 156 height 116
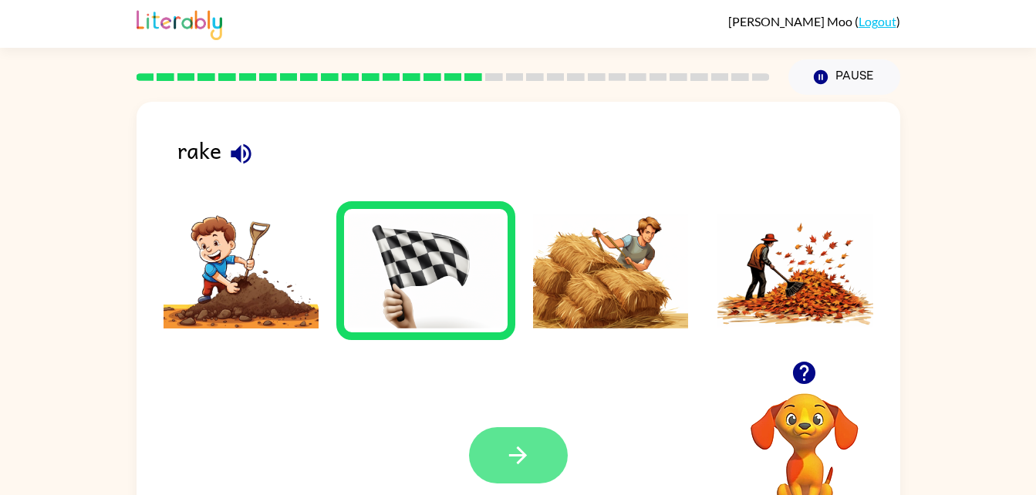
click at [535, 479] on button "button" at bounding box center [518, 455] width 99 height 56
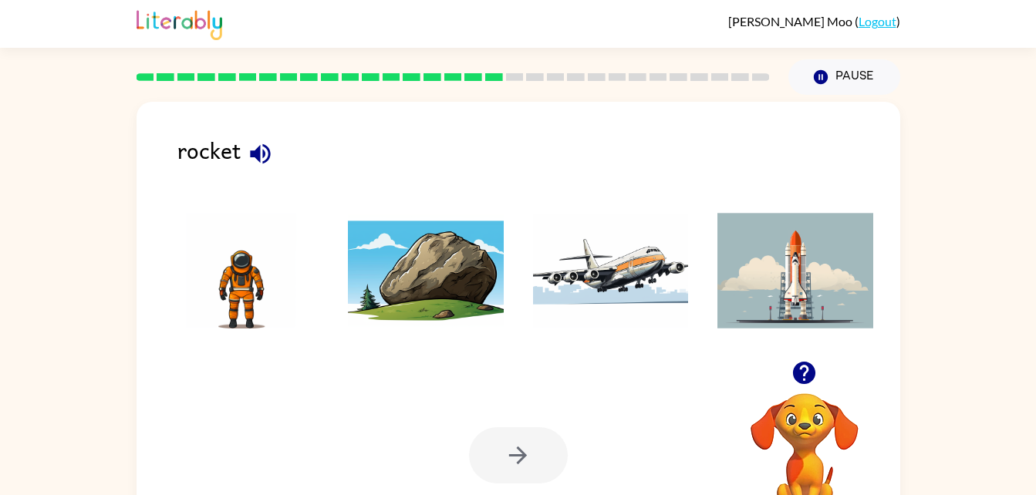
click at [245, 156] on button "button" at bounding box center [260, 153] width 39 height 39
click at [809, 280] on img at bounding box center [796, 271] width 156 height 116
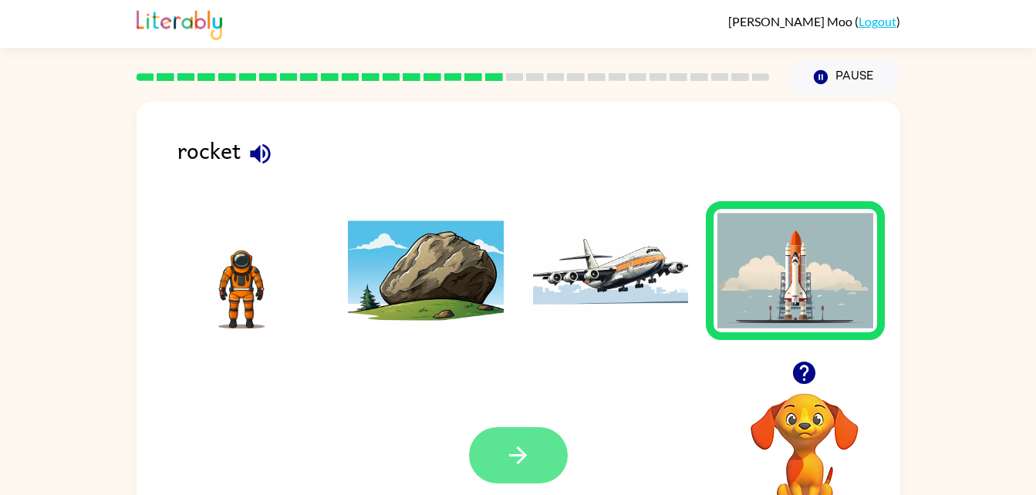
click at [524, 442] on icon "button" at bounding box center [518, 455] width 27 height 27
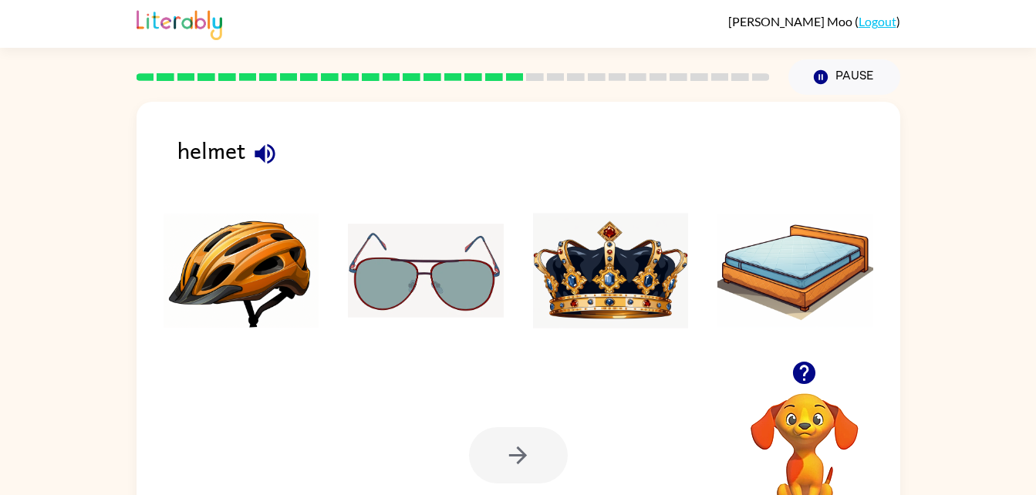
click at [228, 225] on img at bounding box center [242, 271] width 156 height 116
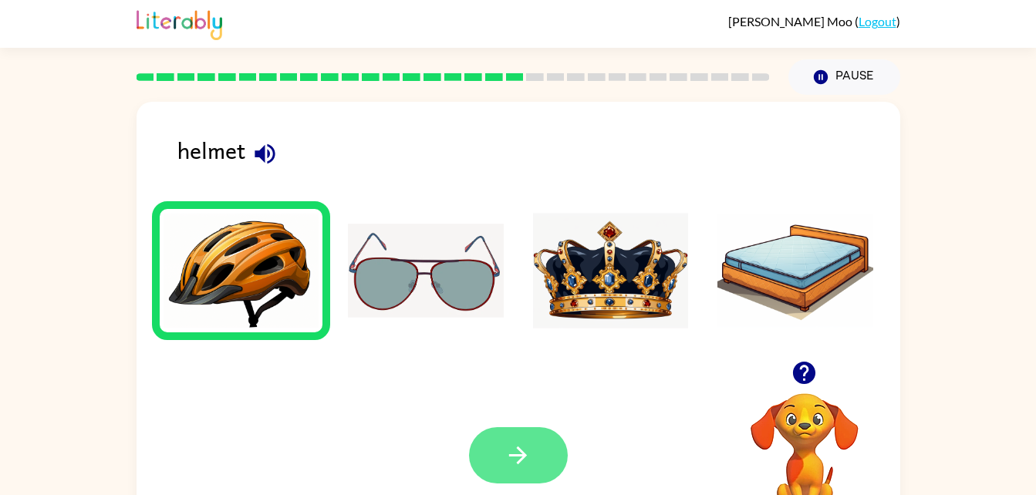
click at [498, 448] on button "button" at bounding box center [518, 455] width 99 height 56
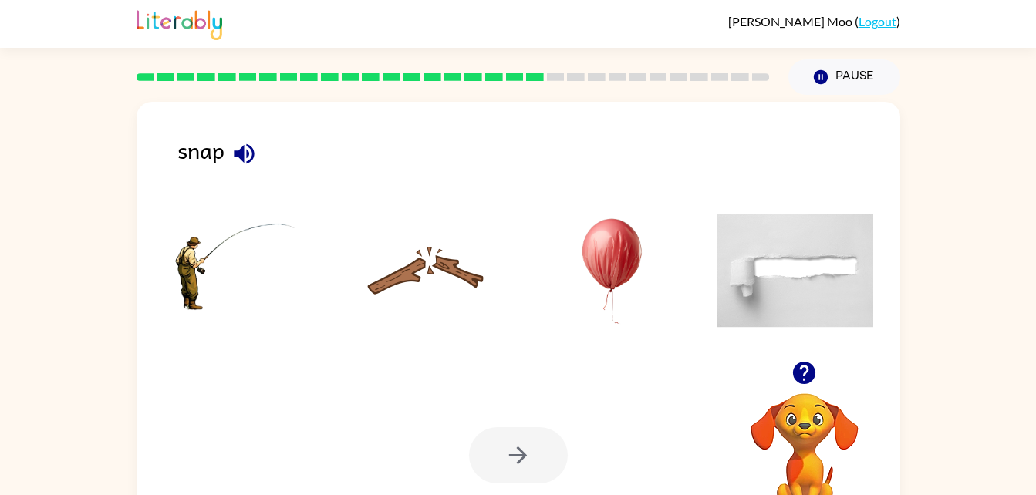
click at [447, 293] on img at bounding box center [426, 271] width 156 height 116
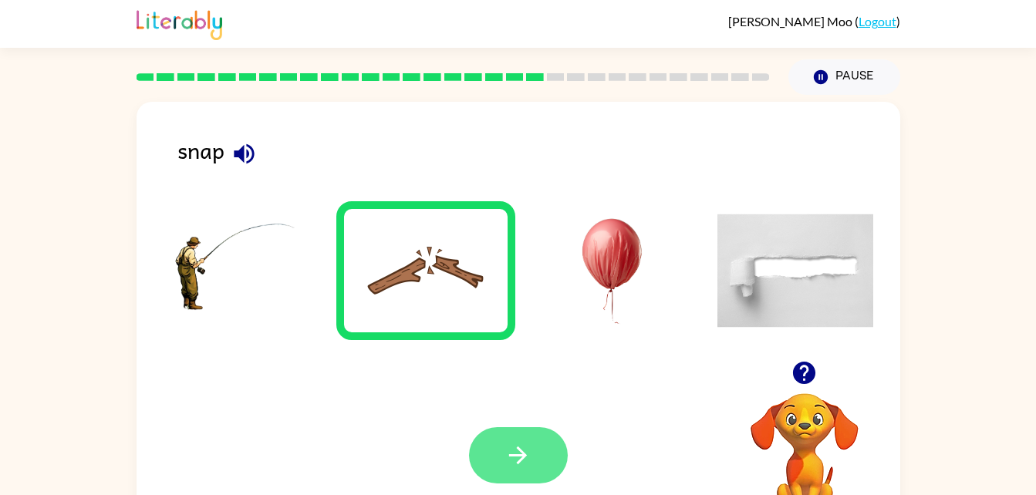
click at [525, 461] on icon "button" at bounding box center [518, 455] width 27 height 27
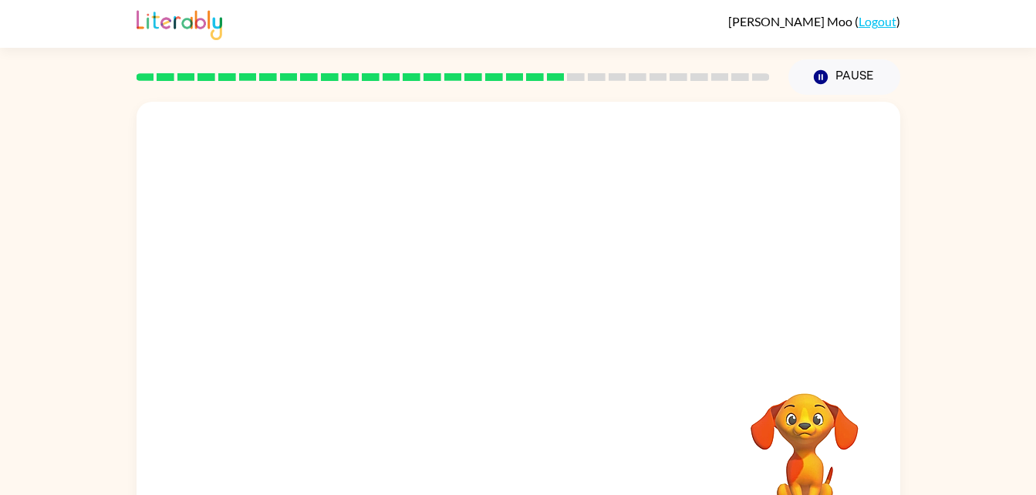
click at [360, 254] on video "Your browser must support playing .mp4 files to use Literably. Please try using…" at bounding box center [519, 231] width 764 height 259
click at [539, 324] on button "button" at bounding box center [518, 330] width 99 height 56
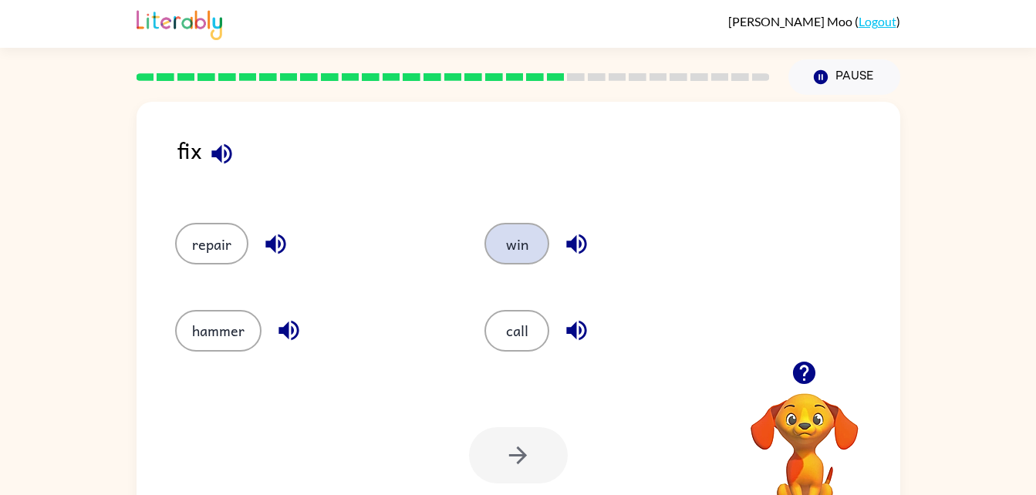
drag, startPoint x: 327, startPoint y: 240, endPoint x: 535, endPoint y: 245, distance: 207.6
click at [535, 245] on div "repair win hammer call" at bounding box center [456, 281] width 620 height 174
click at [535, 245] on button "win" at bounding box center [517, 244] width 65 height 42
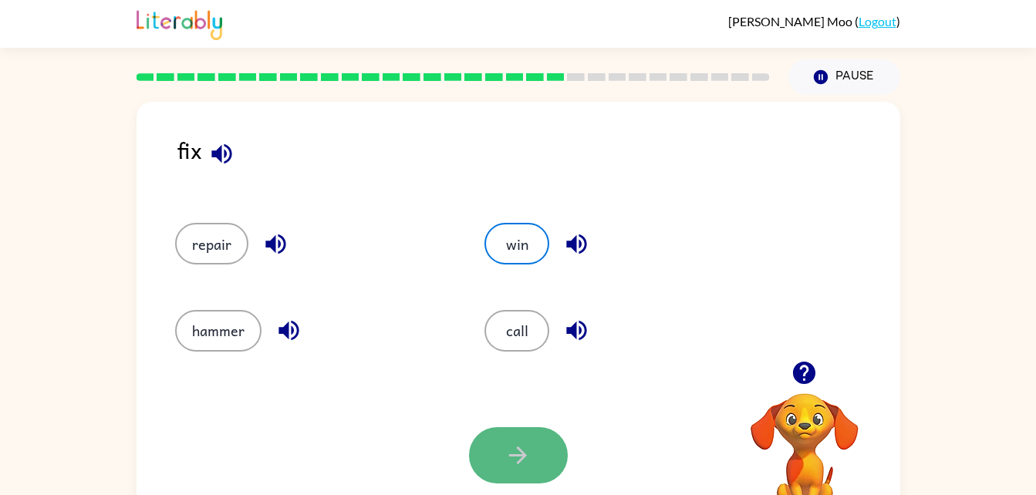
click at [498, 448] on button "button" at bounding box center [518, 455] width 99 height 56
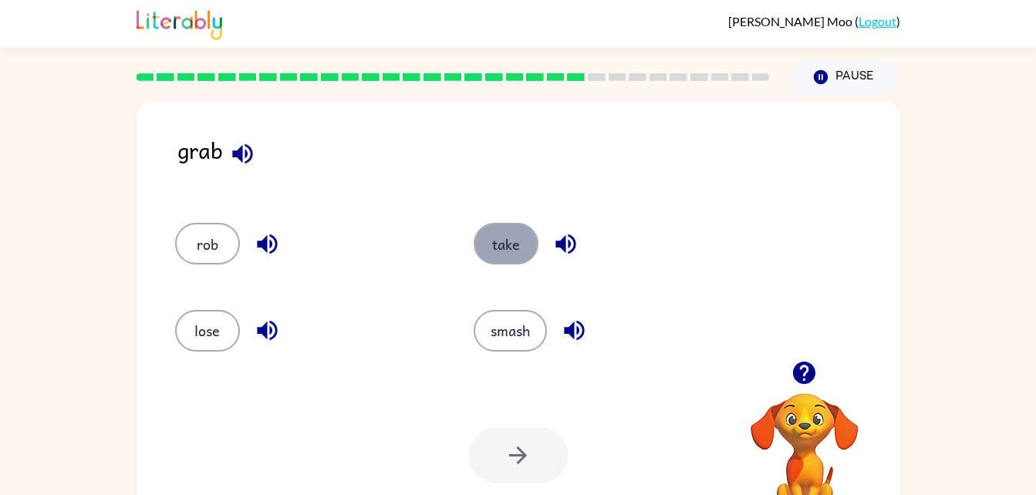
click at [502, 246] on button "take" at bounding box center [506, 244] width 65 height 42
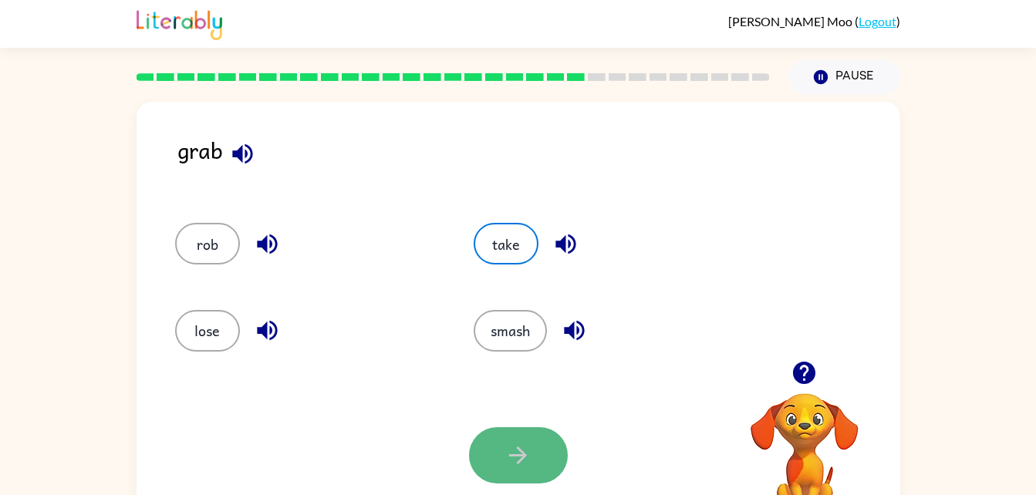
click at [500, 478] on button "button" at bounding box center [518, 455] width 99 height 56
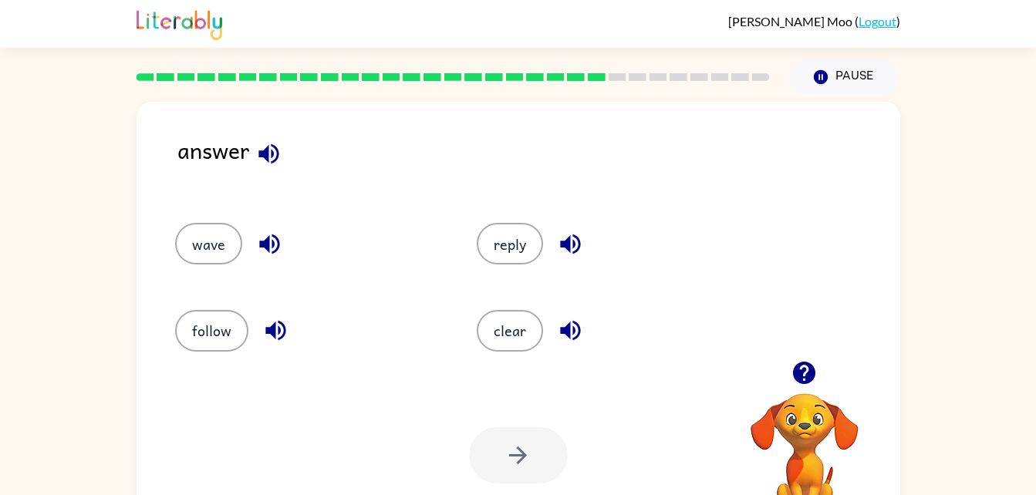
click at [203, 217] on div "wave" at bounding box center [297, 237] width 302 height 86
click at [203, 235] on button "wave" at bounding box center [208, 244] width 67 height 42
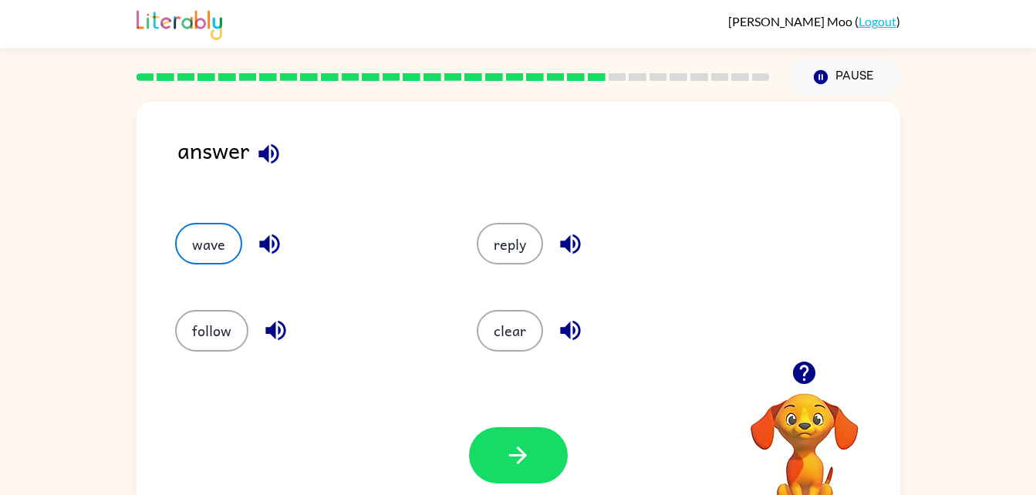
click at [524, 405] on div "Your browser must support playing .mp4 files to use Literably. Please try using…" at bounding box center [519, 456] width 764 height 174
click at [523, 444] on icon "button" at bounding box center [518, 455] width 27 height 27
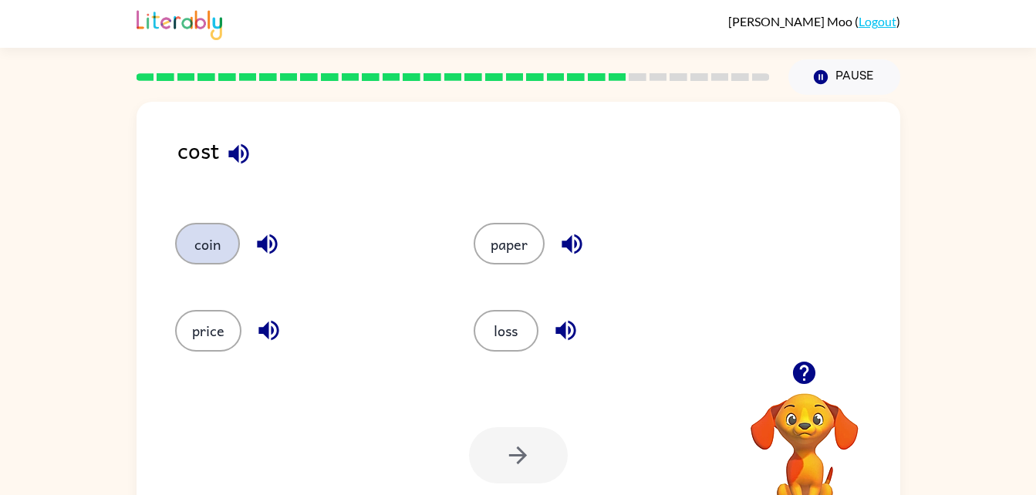
click at [218, 237] on button "coin" at bounding box center [207, 244] width 65 height 42
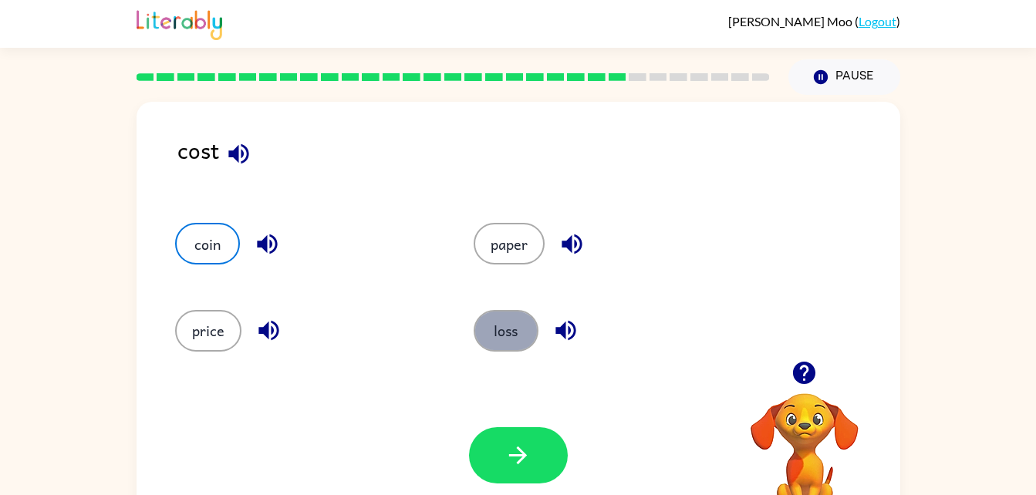
click at [523, 329] on button "loss" at bounding box center [506, 331] width 65 height 42
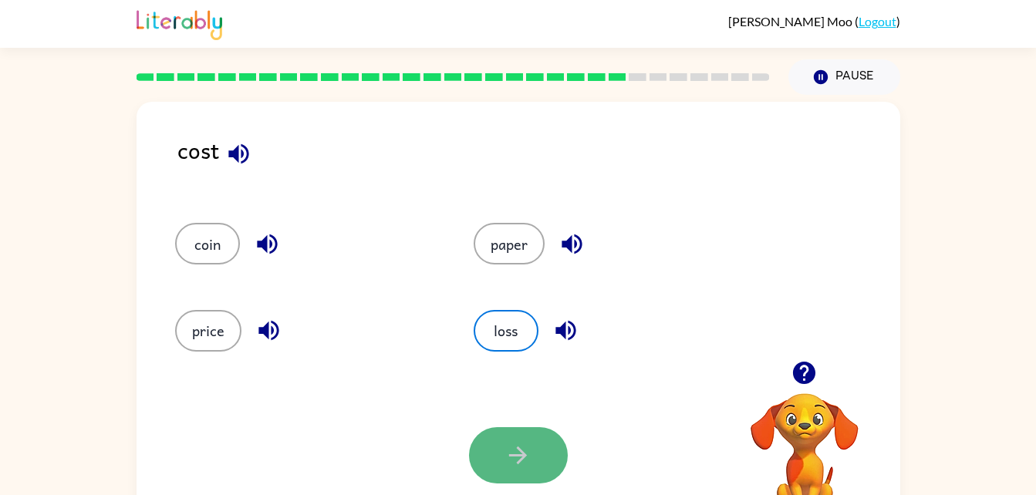
click at [509, 452] on icon "button" at bounding box center [518, 455] width 27 height 27
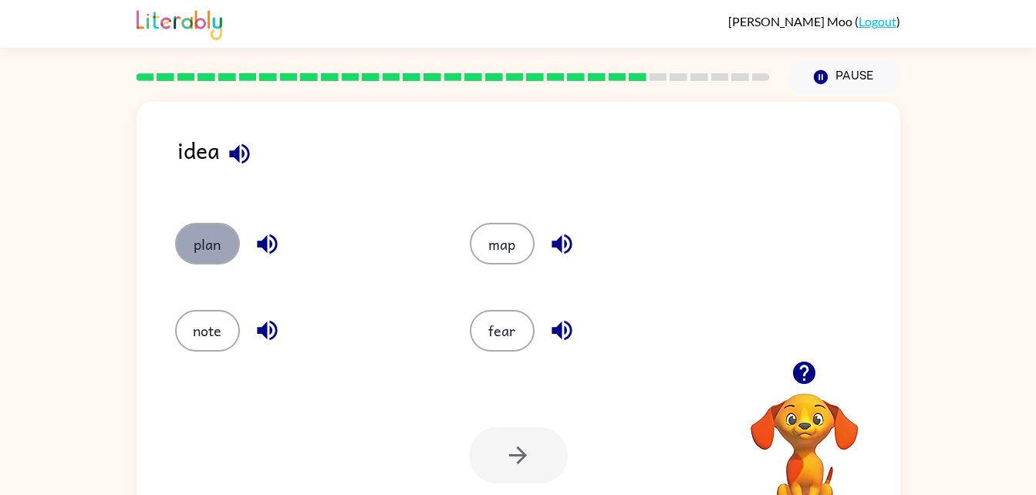
click at [219, 237] on button "plan" at bounding box center [207, 244] width 65 height 42
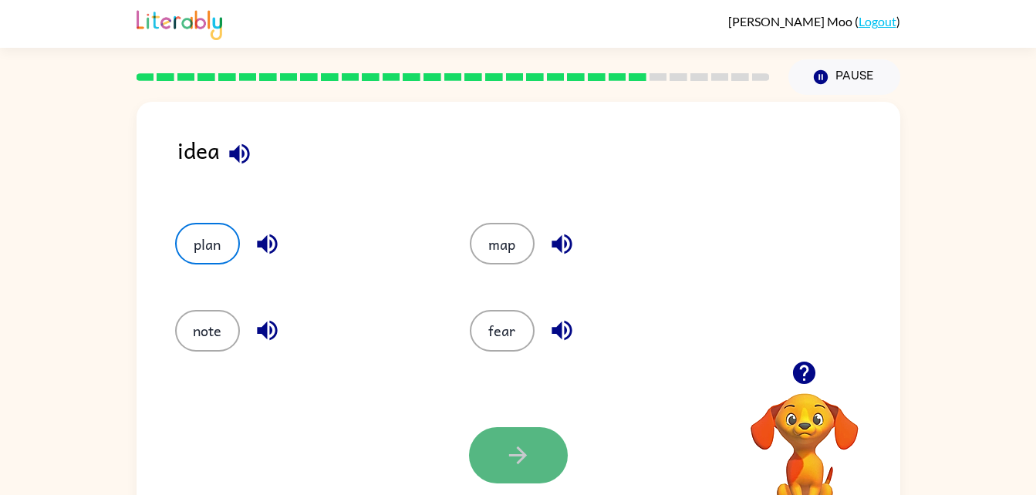
click at [495, 460] on button "button" at bounding box center [518, 455] width 99 height 56
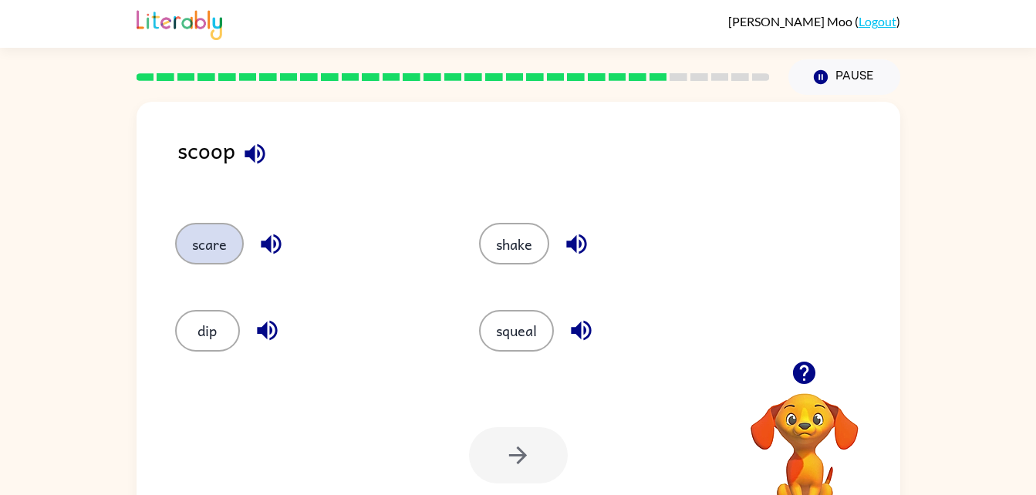
click at [183, 243] on button "scare" at bounding box center [209, 244] width 69 height 42
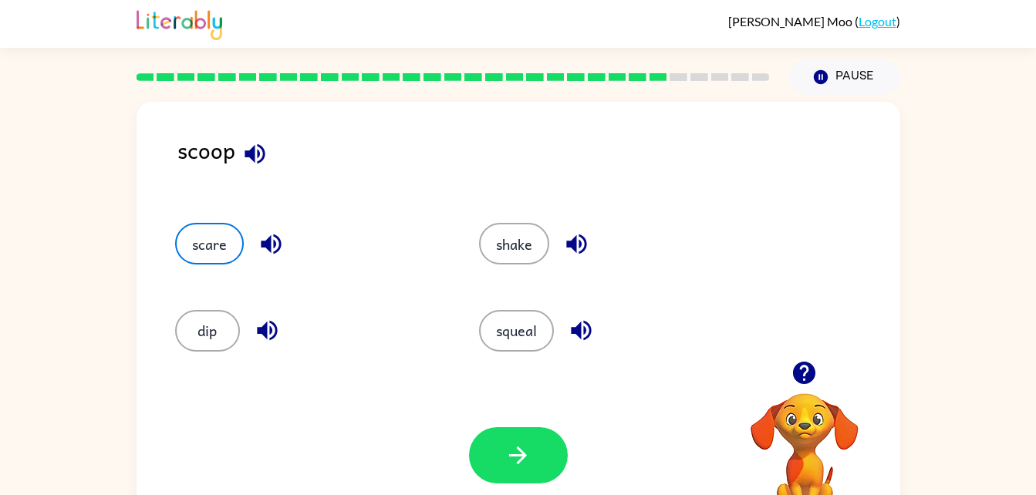
click at [562, 490] on div "Your browser must support playing .mp4 files to use Literably. Please try using…" at bounding box center [519, 456] width 764 height 174
click at [542, 477] on button "button" at bounding box center [518, 455] width 99 height 56
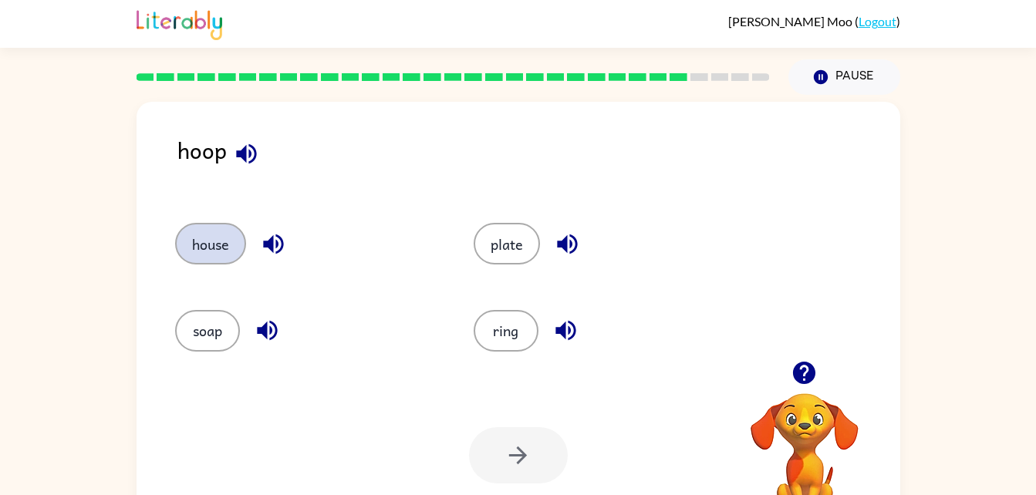
click at [190, 238] on button "house" at bounding box center [210, 244] width 71 height 42
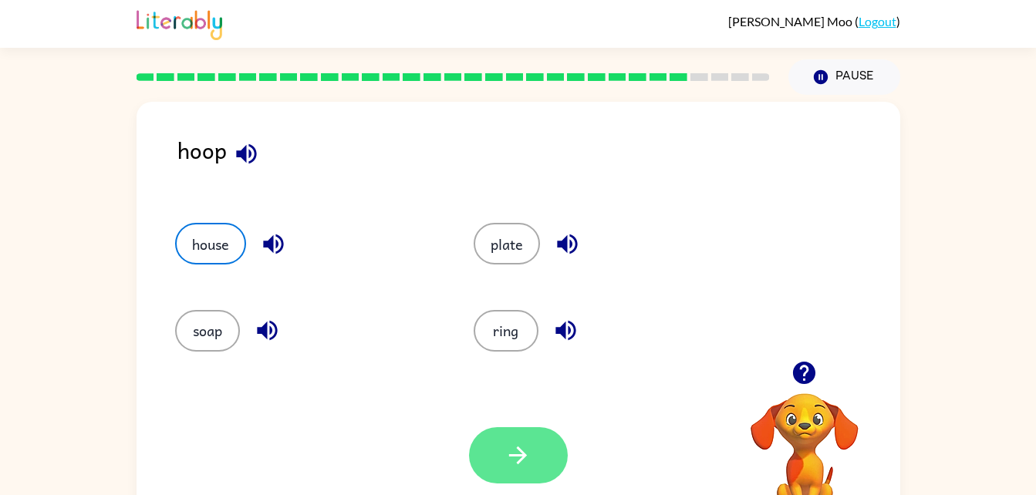
click at [534, 475] on button "button" at bounding box center [518, 455] width 99 height 56
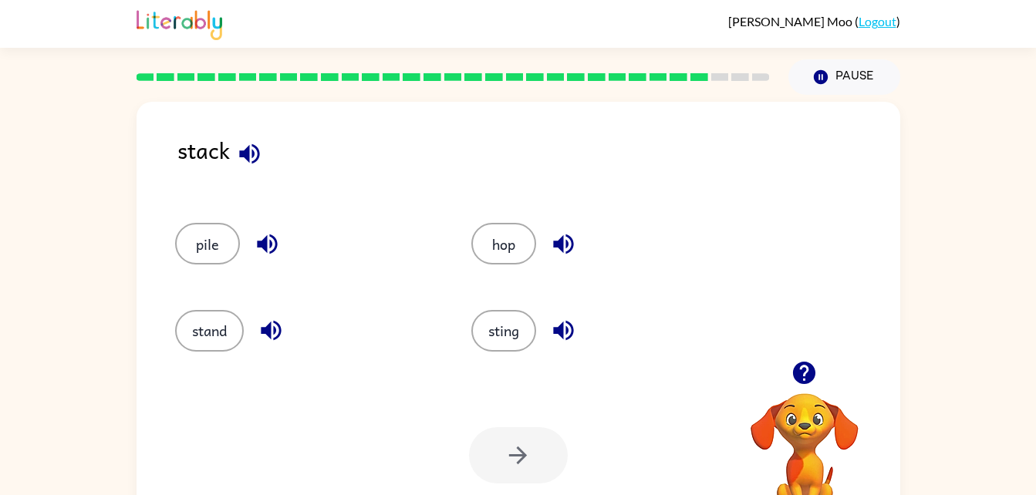
click at [179, 259] on div "pile" at bounding box center [306, 244] width 262 height 42
click at [207, 241] on button "pile" at bounding box center [207, 244] width 65 height 42
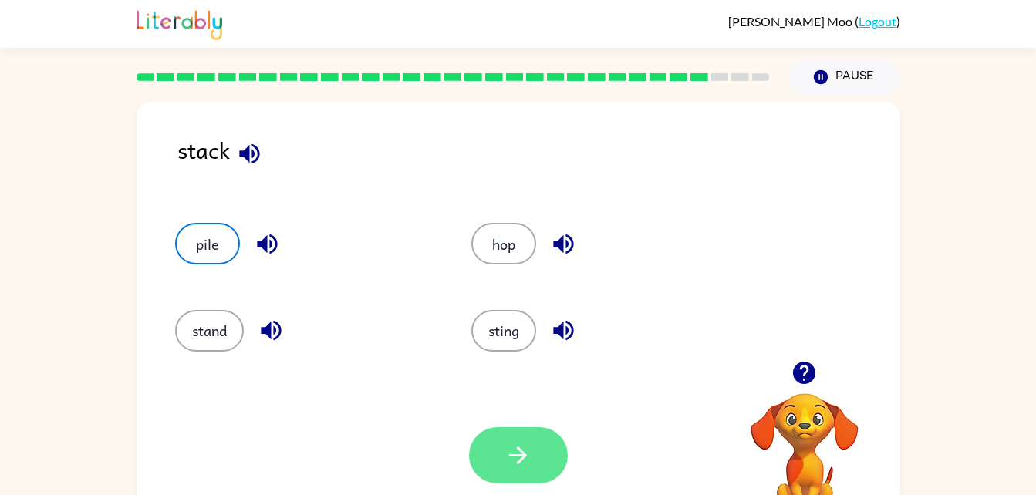
click at [525, 474] on button "button" at bounding box center [518, 455] width 99 height 56
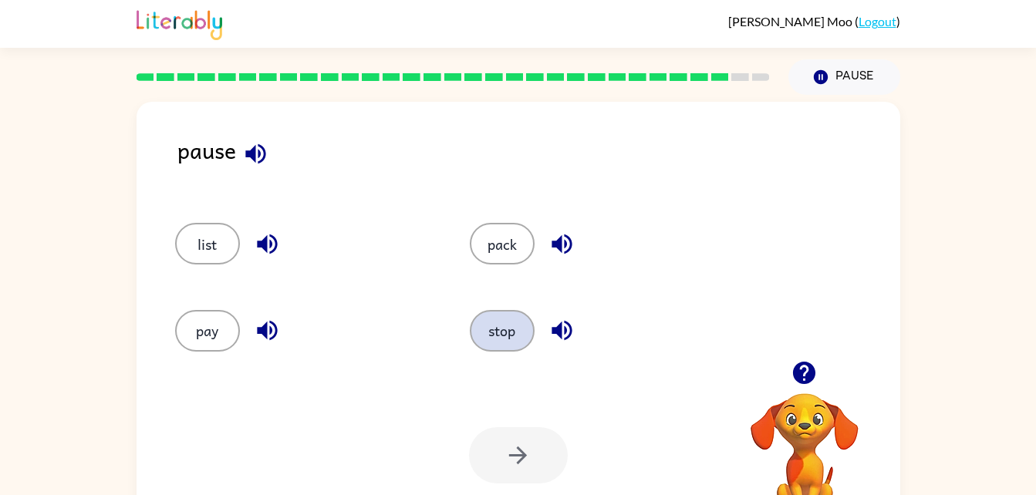
click at [500, 339] on button "stop" at bounding box center [502, 331] width 65 height 42
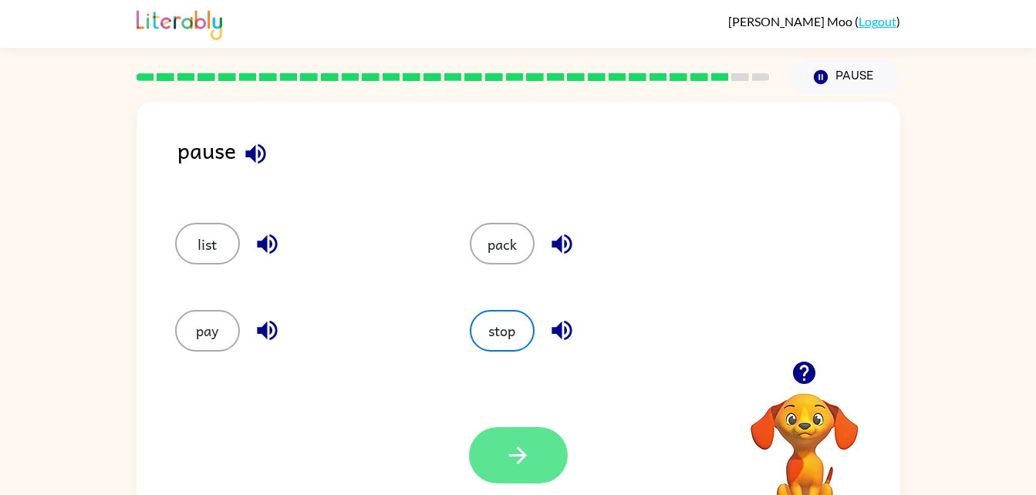
click at [521, 449] on icon "button" at bounding box center [518, 455] width 27 height 27
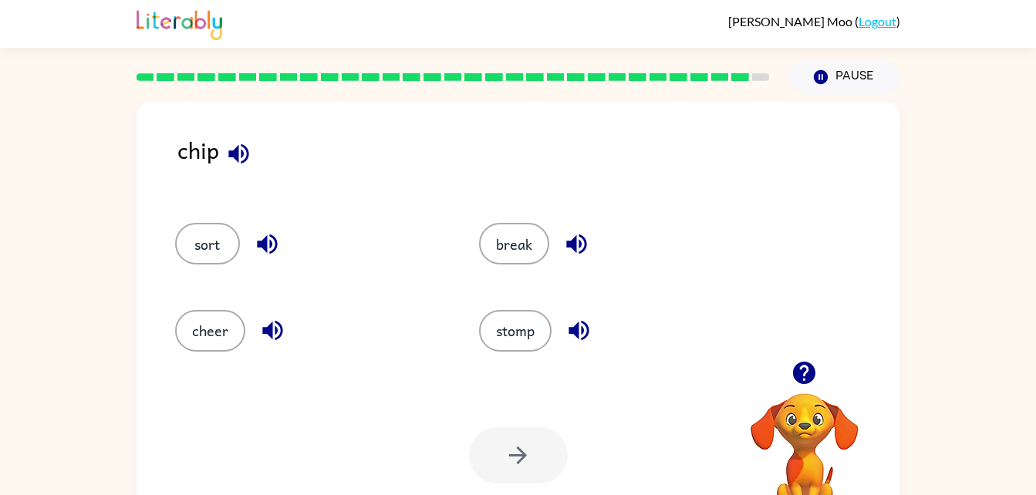
click at [177, 230] on div "sort" at bounding box center [309, 244] width 269 height 42
click at [194, 238] on button "sort" at bounding box center [207, 244] width 65 height 42
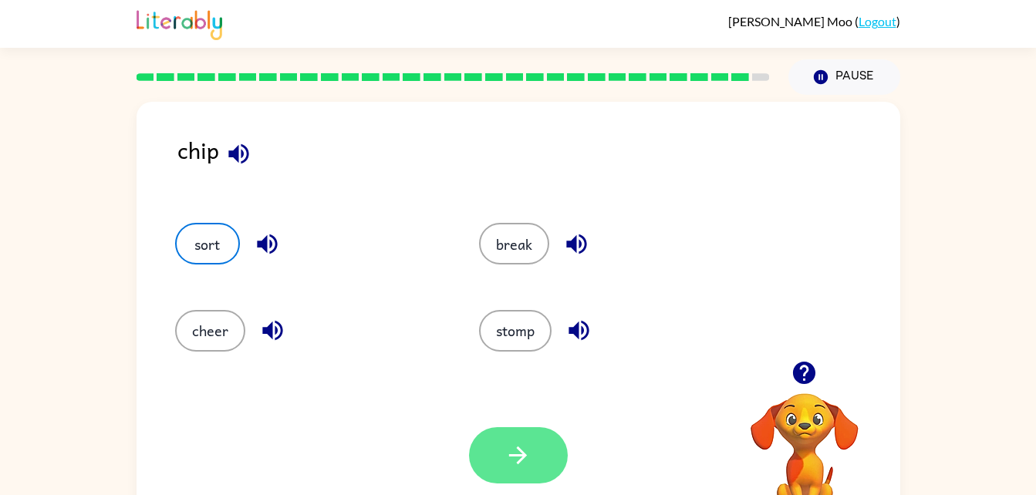
click at [519, 471] on button "button" at bounding box center [518, 455] width 99 height 56
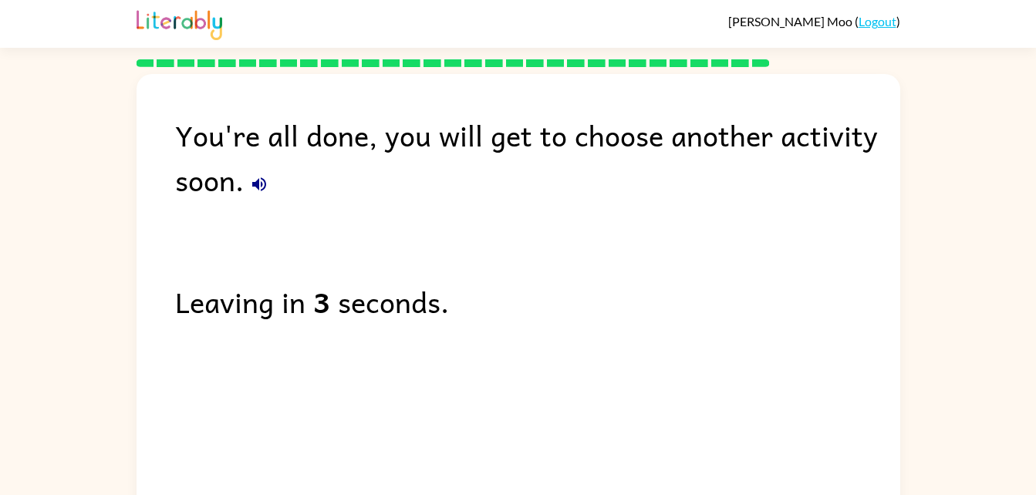
click at [255, 195] on button "button" at bounding box center [259, 184] width 31 height 31
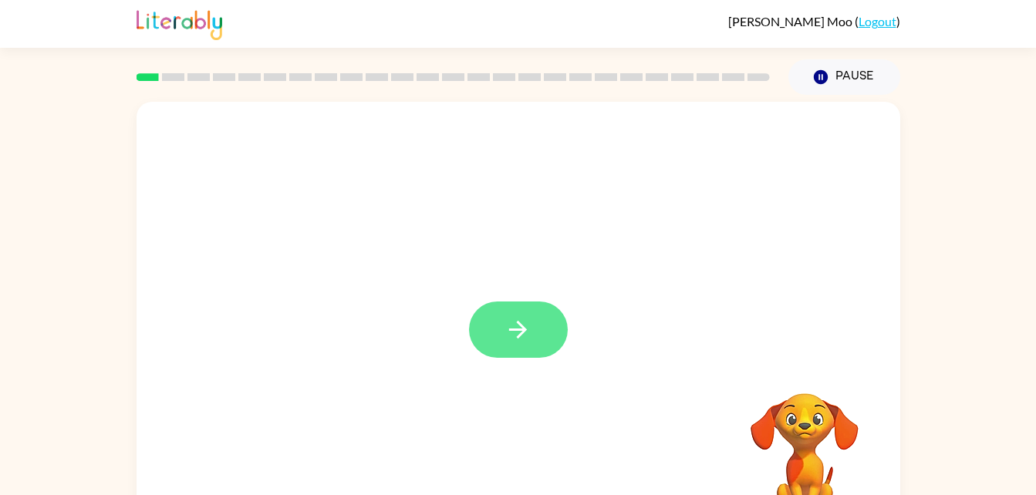
click at [498, 329] on button "button" at bounding box center [518, 330] width 99 height 56
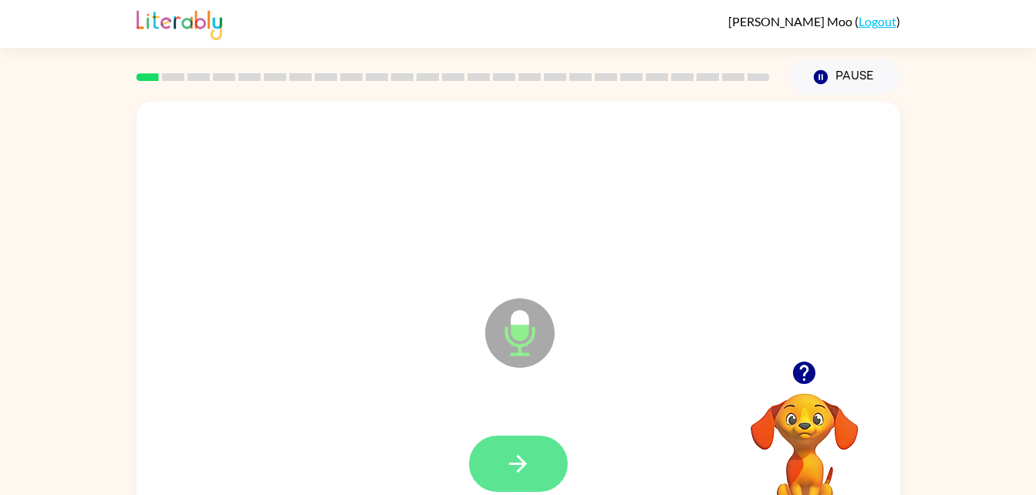
click at [536, 442] on button "button" at bounding box center [518, 464] width 99 height 56
click at [529, 484] on button "button" at bounding box center [518, 464] width 99 height 56
click at [534, 454] on button "button" at bounding box center [518, 464] width 99 height 56
click at [540, 458] on button "button" at bounding box center [518, 464] width 99 height 56
click at [528, 465] on icon "button" at bounding box center [518, 464] width 27 height 27
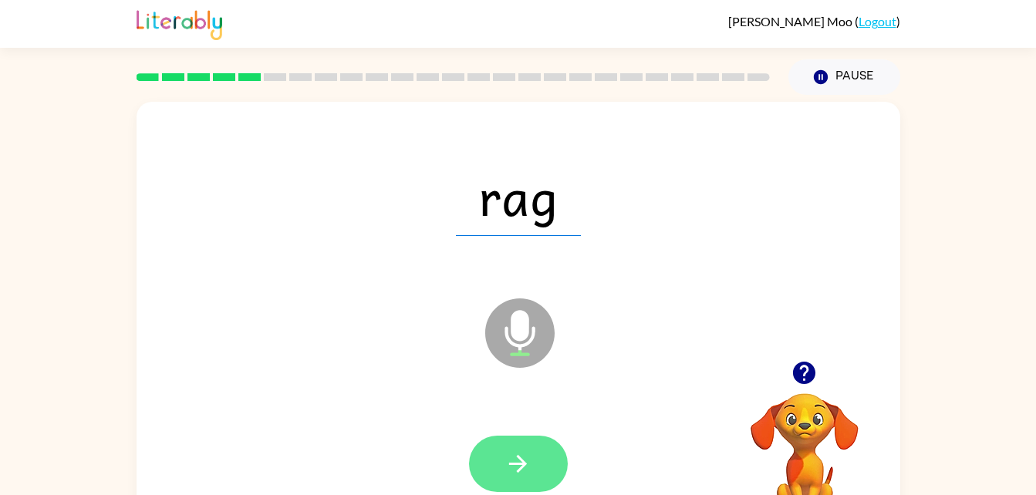
click at [532, 464] on button "button" at bounding box center [518, 464] width 99 height 56
click at [526, 447] on button "button" at bounding box center [518, 464] width 99 height 56
click at [525, 465] on icon "button" at bounding box center [518, 464] width 18 height 18
click at [520, 473] on icon "button" at bounding box center [518, 464] width 27 height 27
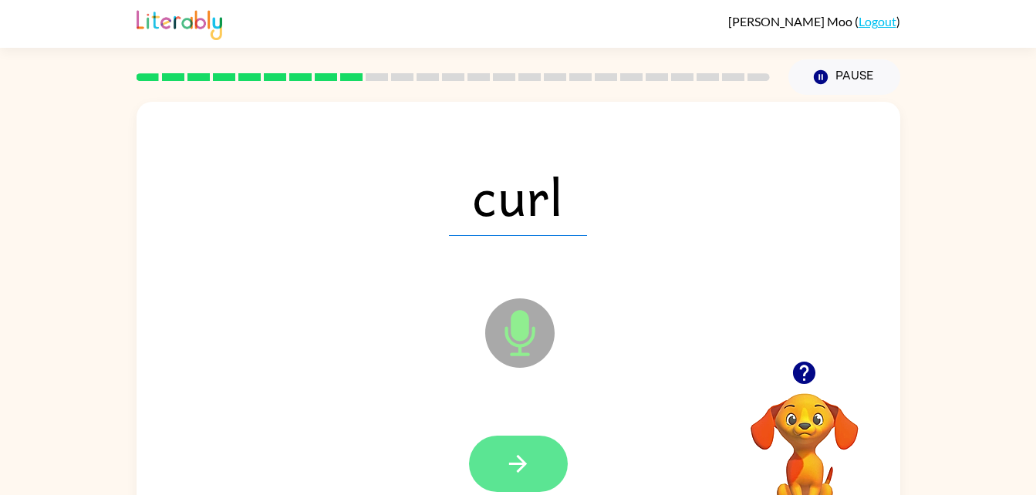
click at [531, 473] on icon "button" at bounding box center [518, 464] width 27 height 27
click at [528, 478] on button "button" at bounding box center [518, 464] width 99 height 56
click at [525, 459] on icon "button" at bounding box center [518, 464] width 27 height 27
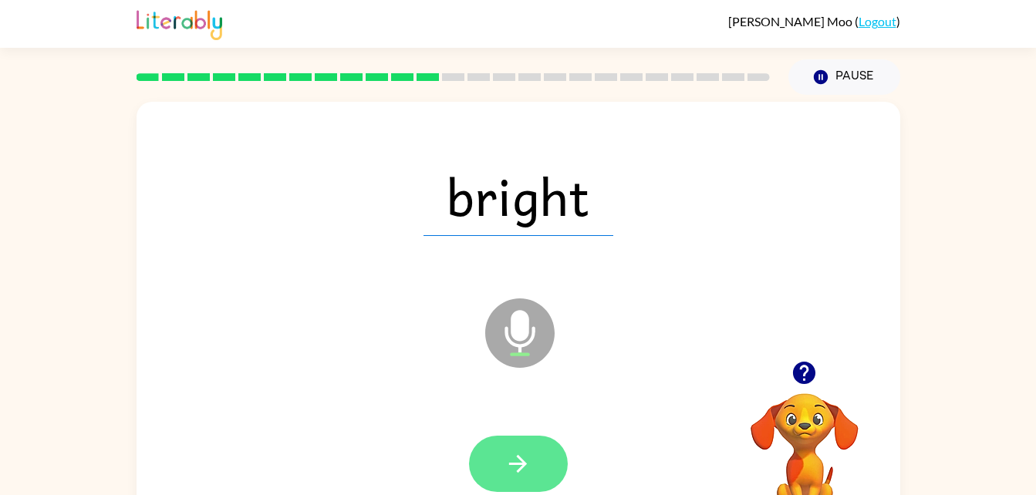
click at [552, 465] on button "button" at bounding box center [518, 464] width 99 height 56
click at [530, 468] on icon "button" at bounding box center [518, 464] width 27 height 27
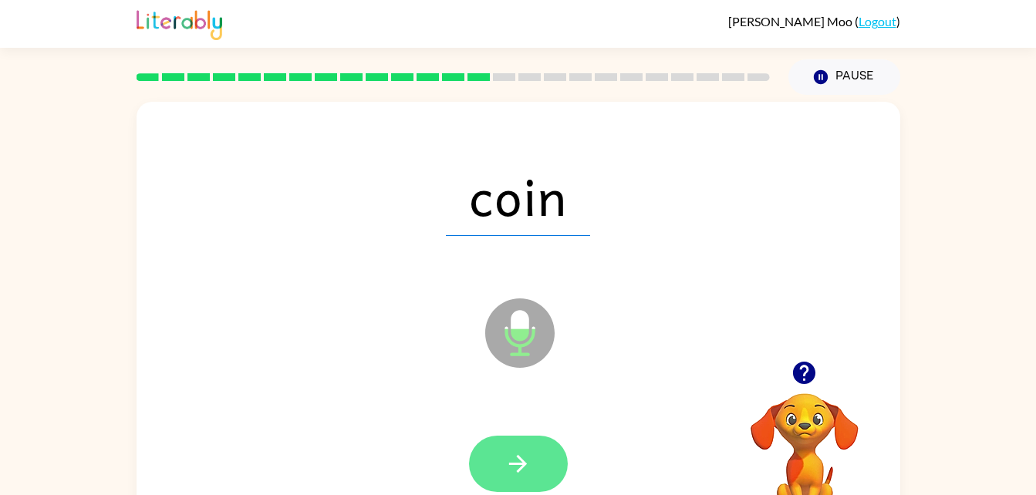
click at [522, 457] on icon "button" at bounding box center [518, 464] width 27 height 27
click at [516, 486] on button "button" at bounding box center [518, 464] width 99 height 56
click at [526, 464] on icon "button" at bounding box center [518, 464] width 18 height 18
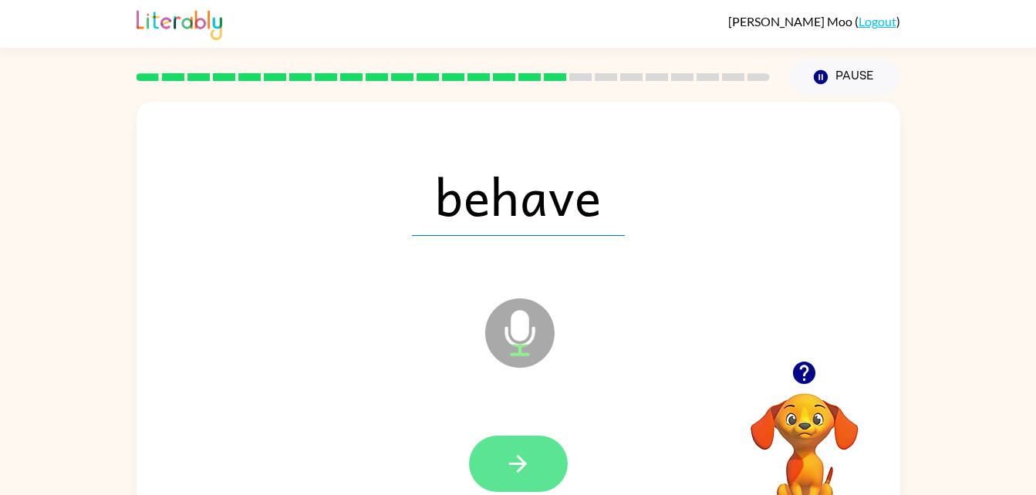
click at [532, 464] on button "button" at bounding box center [518, 464] width 99 height 56
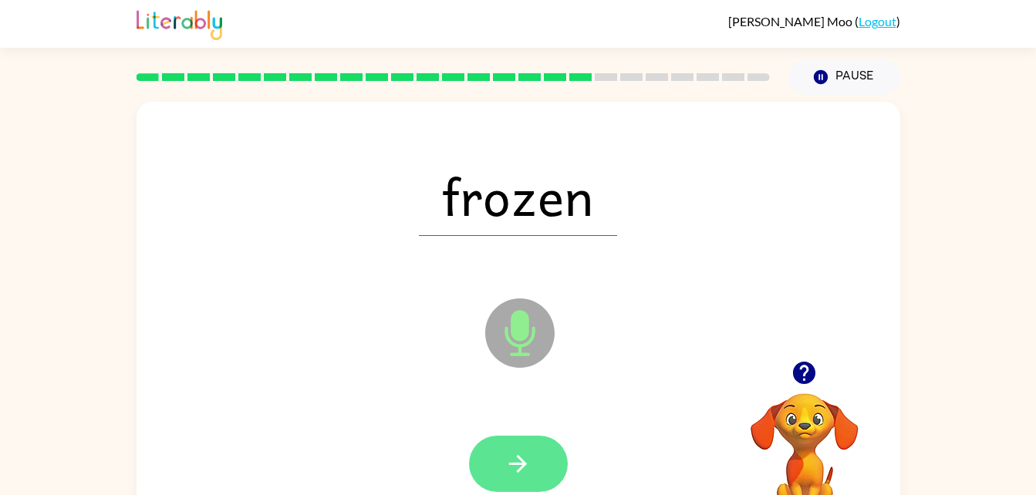
click at [512, 463] on icon "button" at bounding box center [518, 464] width 18 height 18
click at [522, 473] on icon "button" at bounding box center [518, 464] width 27 height 27
click at [512, 465] on icon "button" at bounding box center [518, 464] width 27 height 27
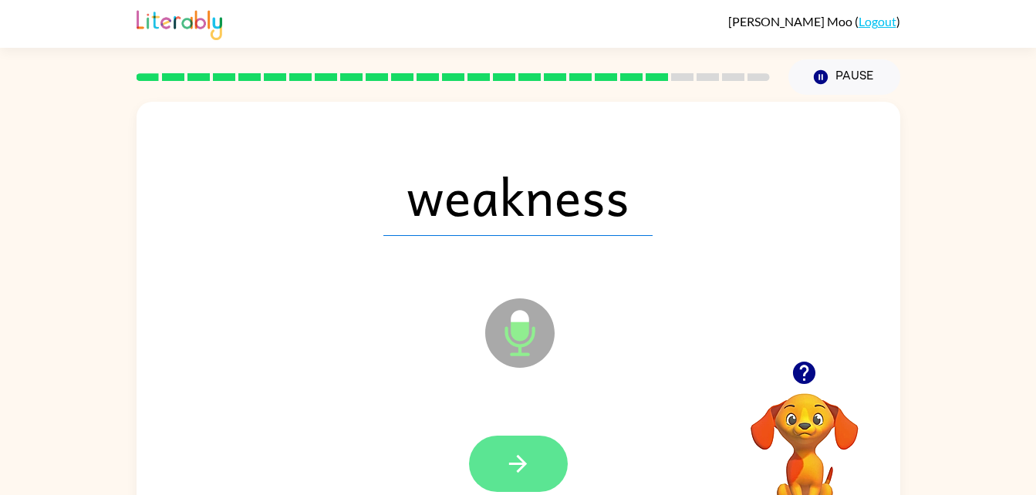
click at [537, 482] on button "button" at bounding box center [518, 464] width 99 height 56
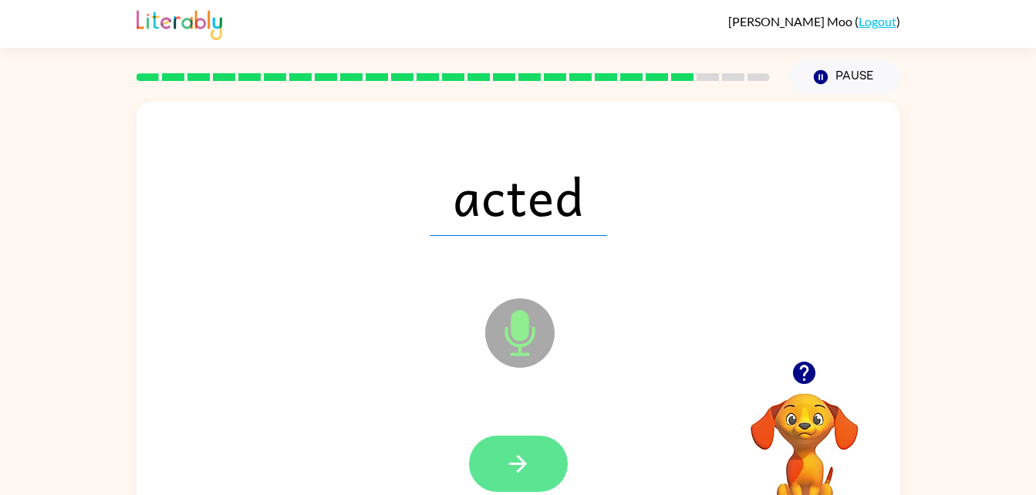
click at [531, 476] on icon "button" at bounding box center [518, 464] width 27 height 27
click at [537, 461] on button "button" at bounding box center [518, 464] width 99 height 56
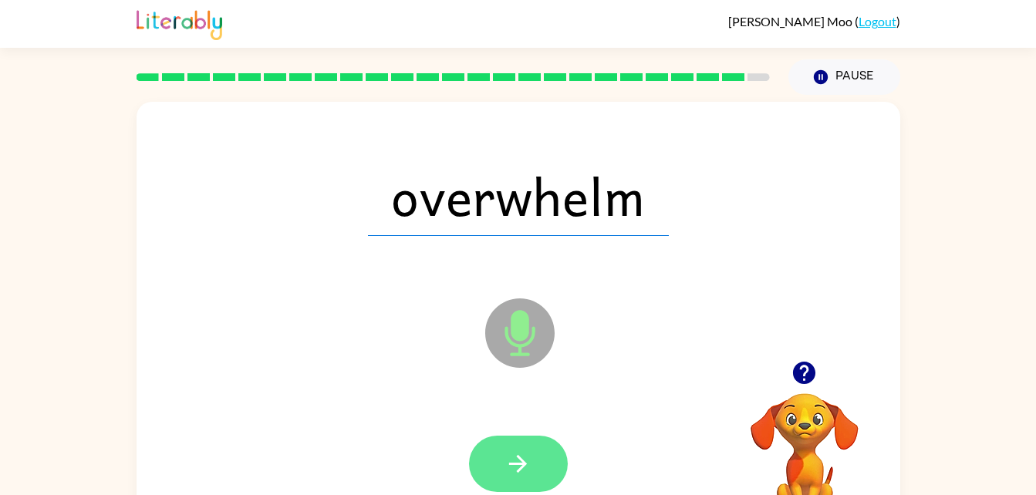
click at [517, 470] on icon "button" at bounding box center [518, 464] width 27 height 27
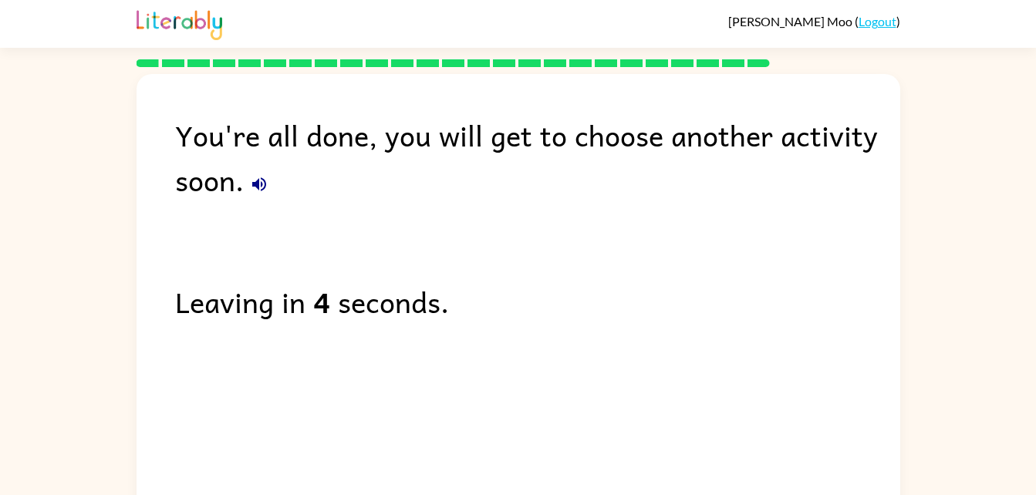
click at [251, 187] on icon "button" at bounding box center [259, 184] width 19 height 19
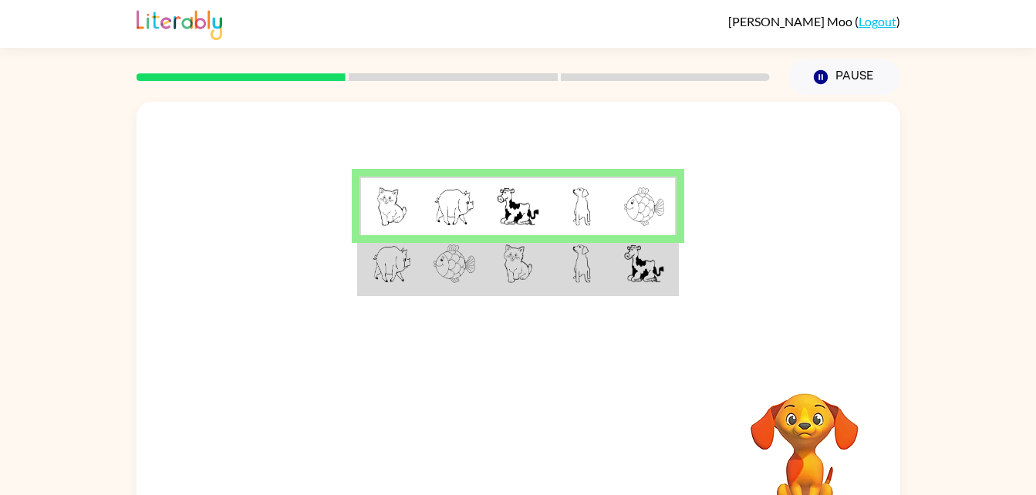
click at [665, 269] on td at bounding box center [644, 264] width 63 height 59
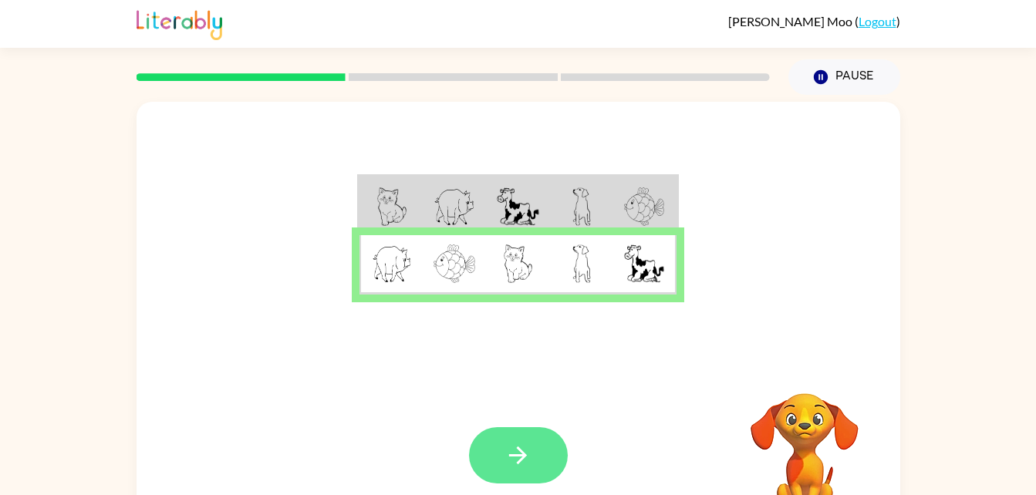
click at [565, 459] on button "button" at bounding box center [518, 455] width 99 height 56
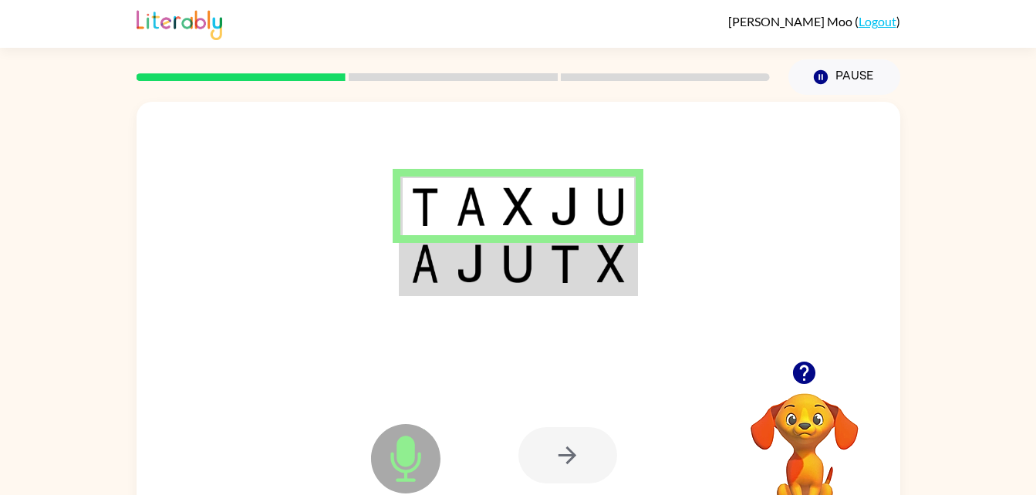
click at [580, 436] on div at bounding box center [567, 455] width 99 height 56
click at [574, 467] on div at bounding box center [567, 455] width 99 height 56
click at [521, 260] on img at bounding box center [517, 264] width 29 height 39
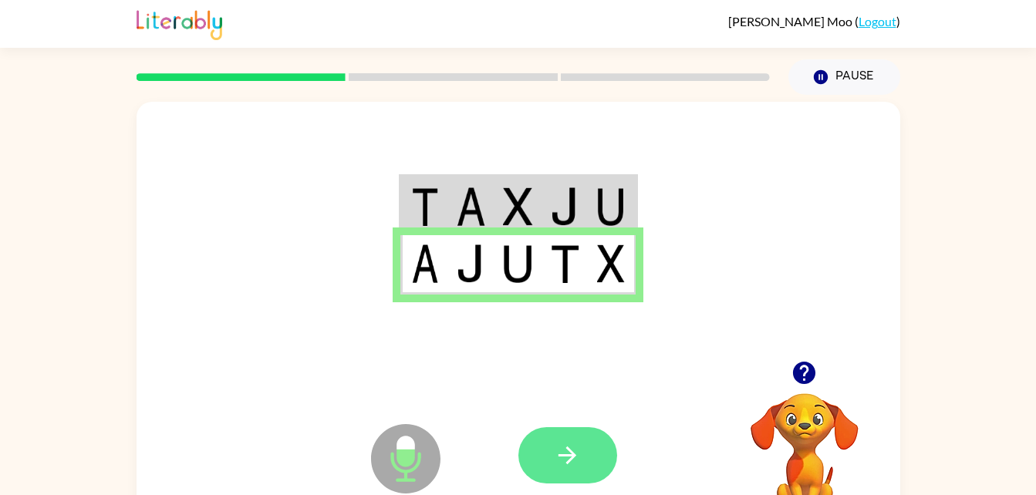
click at [573, 446] on icon "button" at bounding box center [567, 455] width 27 height 27
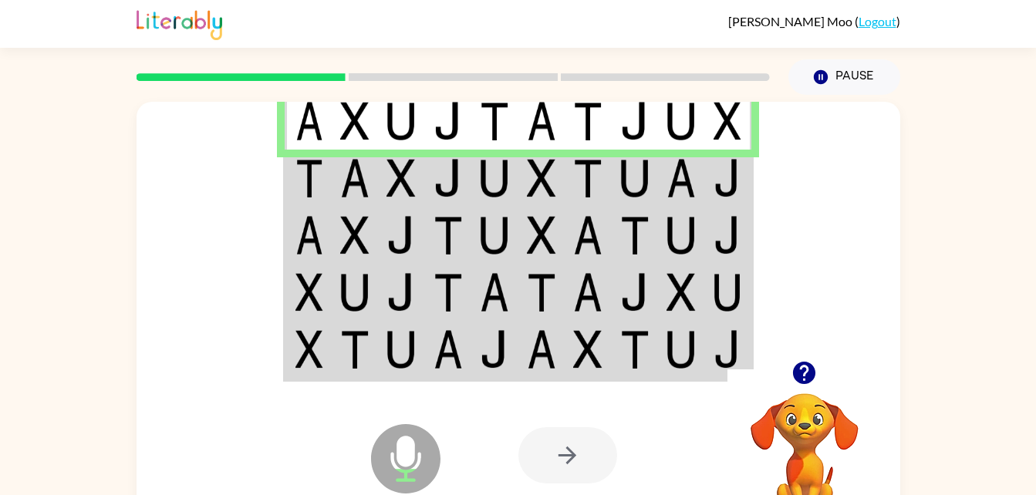
click at [456, 180] on img at bounding box center [448, 178] width 29 height 39
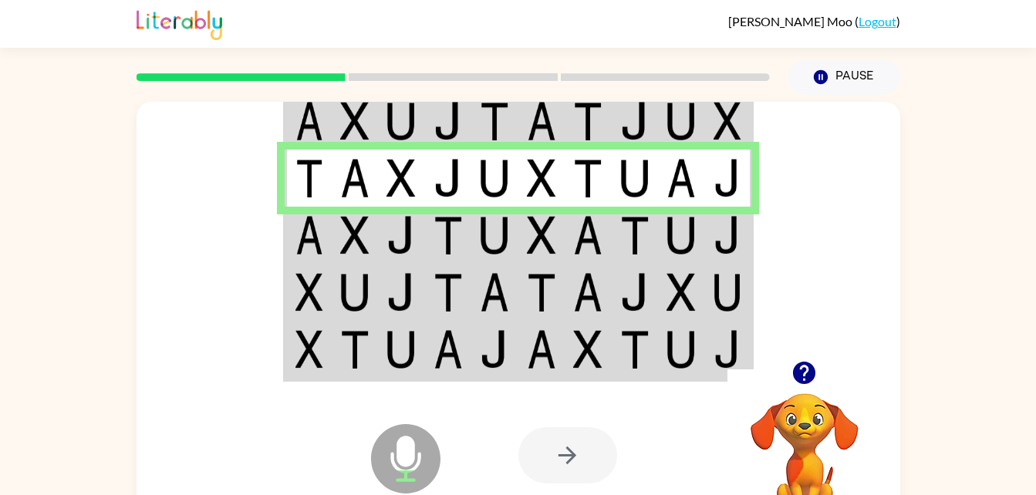
click at [404, 239] on img at bounding box center [401, 235] width 29 height 39
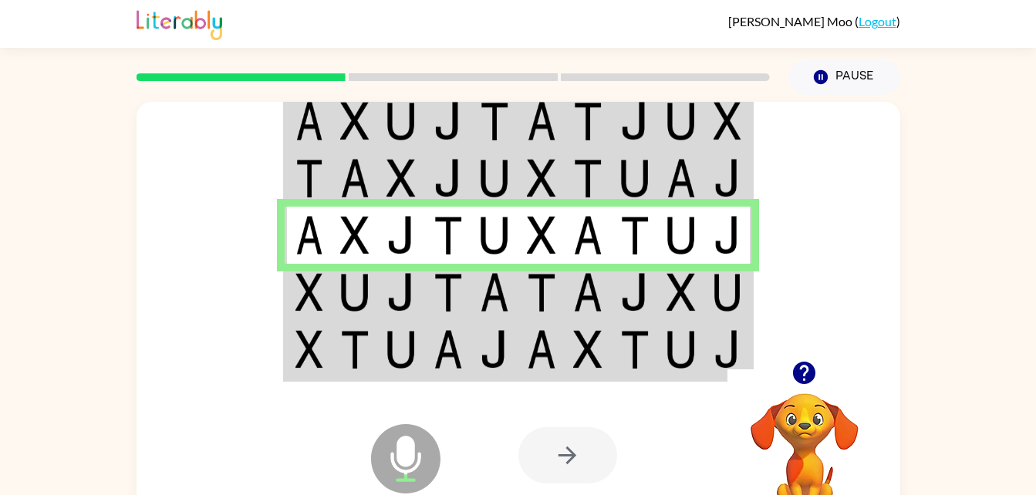
click at [508, 289] on img at bounding box center [494, 292] width 29 height 39
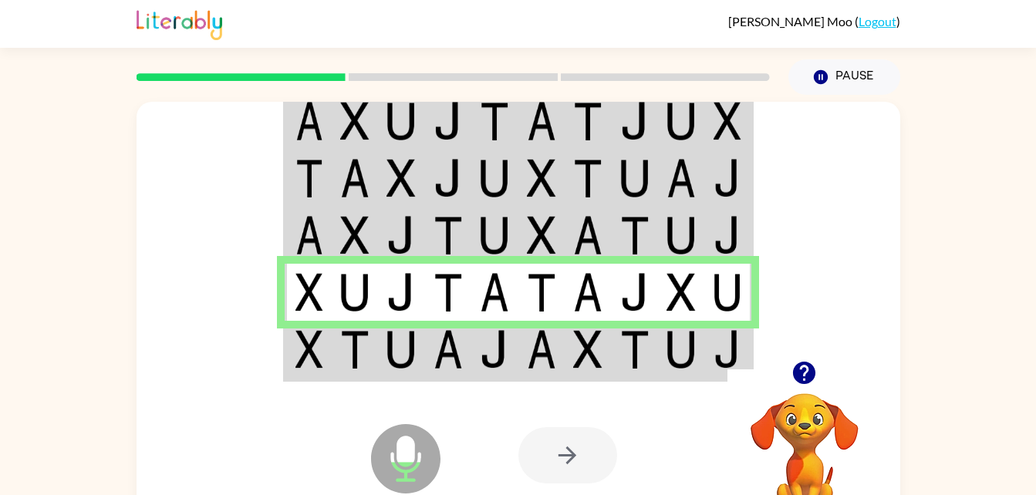
click at [373, 377] on div "Microphone The Microphone is here when it is your turn to talk" at bounding box center [368, 420] width 154 height 103
click at [400, 377] on icon at bounding box center [406, 424] width 39 height 116
click at [410, 356] on img at bounding box center [401, 349] width 29 height 39
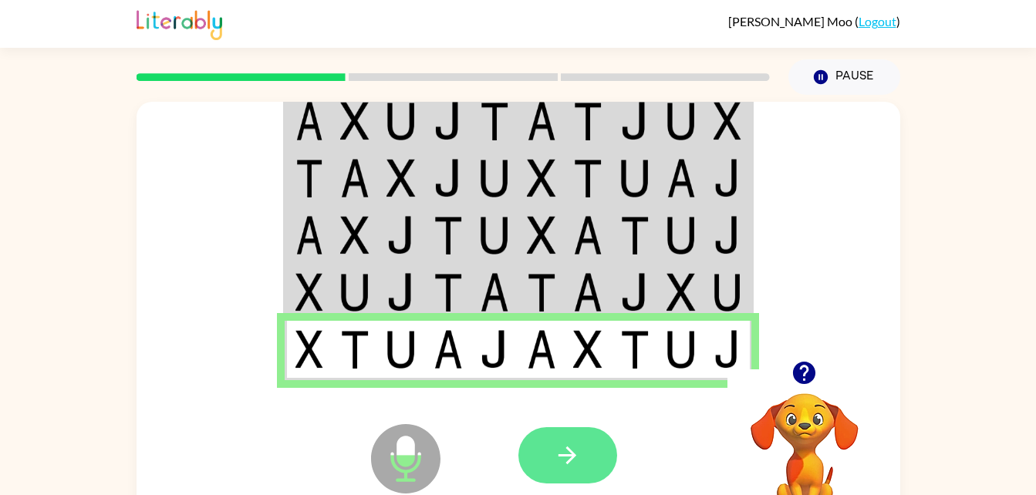
click at [567, 473] on button "button" at bounding box center [567, 455] width 99 height 56
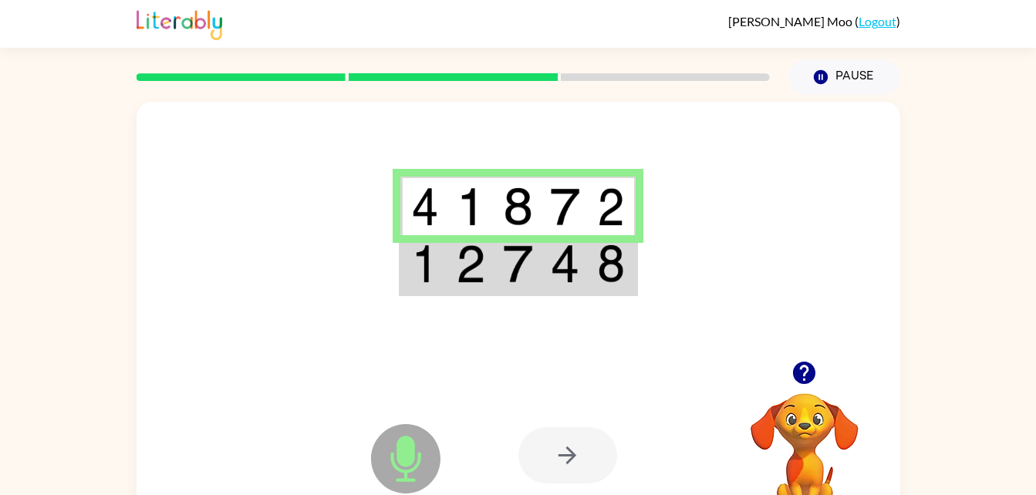
click at [554, 283] on img at bounding box center [564, 264] width 29 height 39
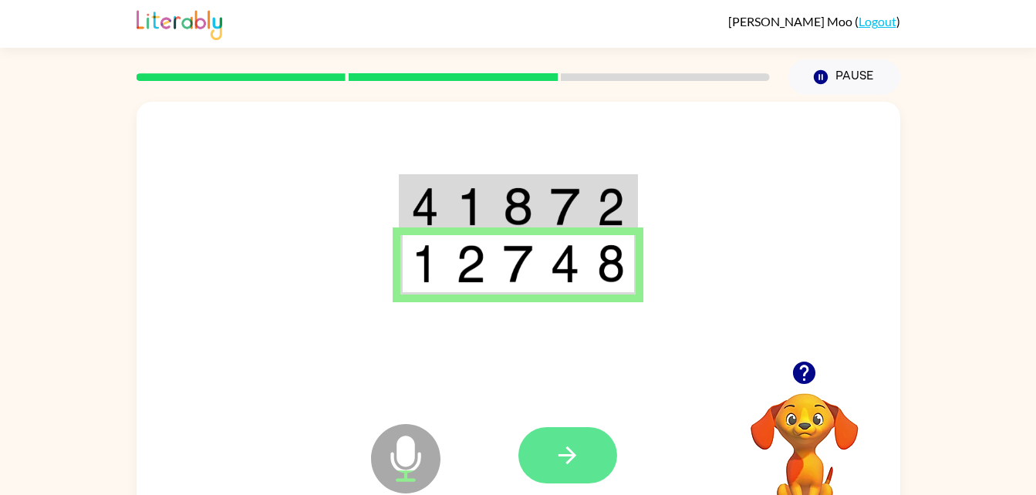
click at [569, 451] on icon "button" at bounding box center [568, 456] width 18 height 18
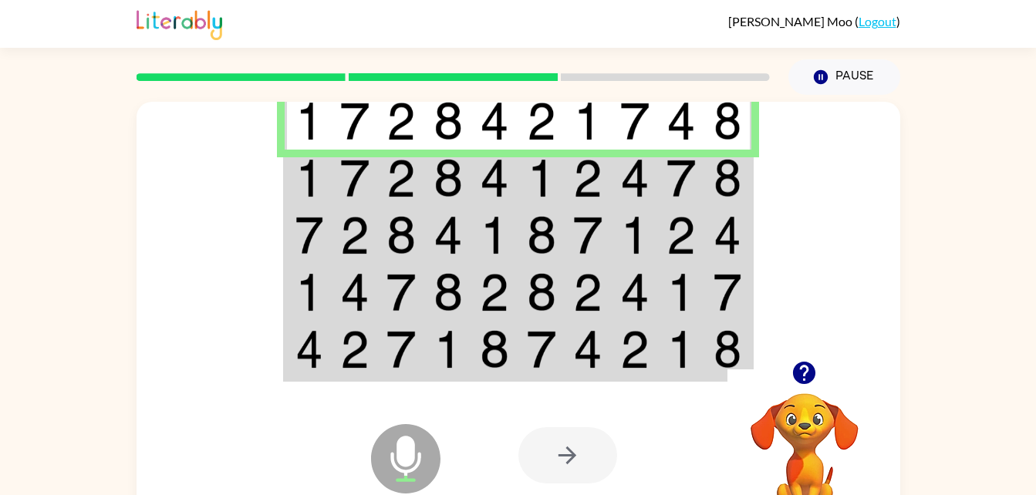
click at [637, 187] on img at bounding box center [634, 178] width 29 height 39
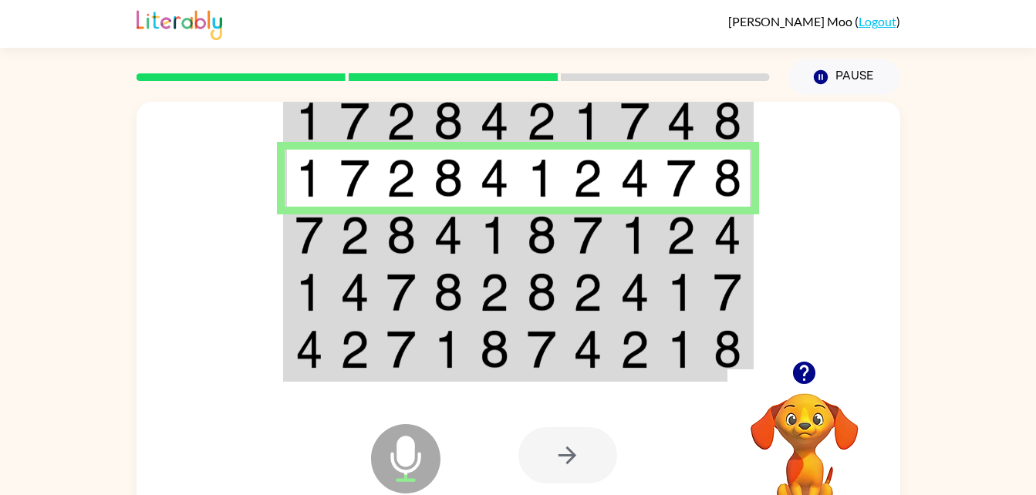
click at [613, 234] on td at bounding box center [635, 235] width 47 height 57
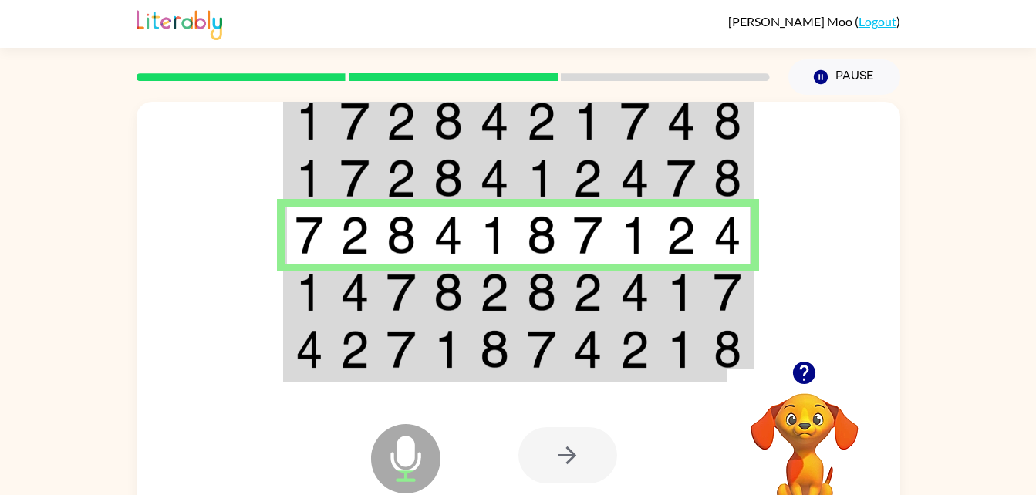
click at [469, 297] on td at bounding box center [448, 292] width 47 height 57
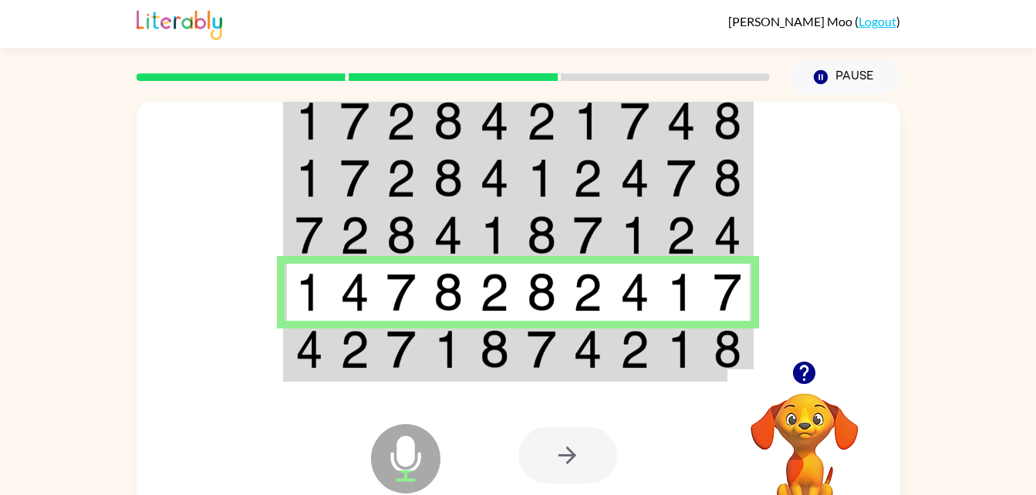
click at [540, 355] on img at bounding box center [541, 349] width 29 height 39
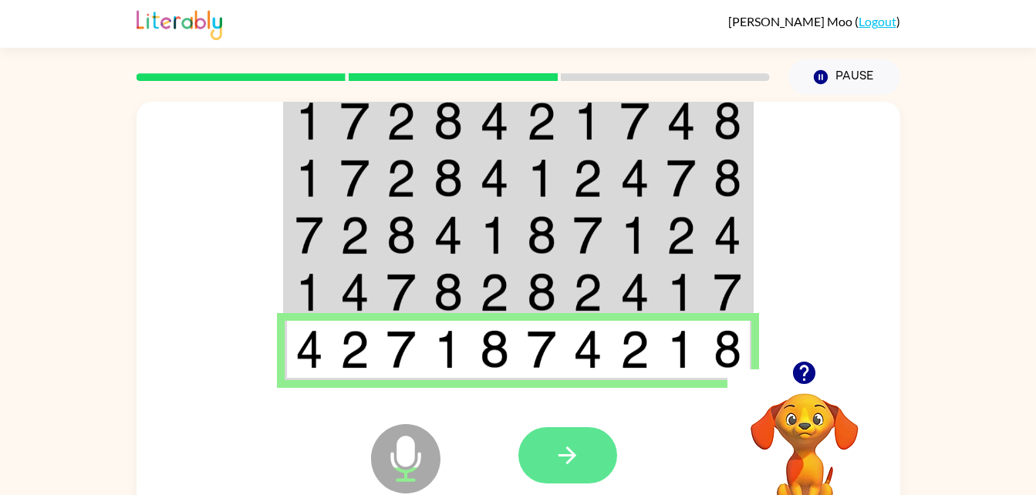
click at [596, 465] on button "button" at bounding box center [567, 455] width 99 height 56
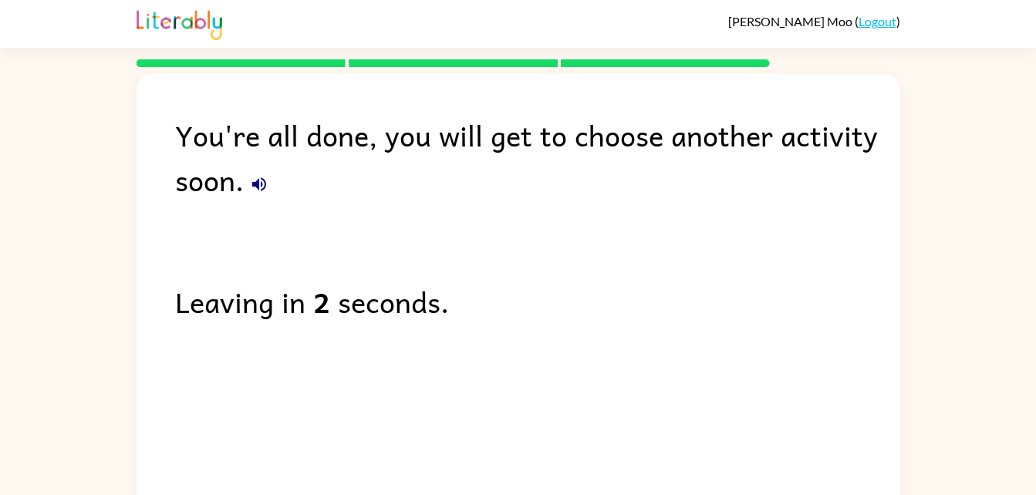
click at [263, 176] on icon "button" at bounding box center [259, 184] width 19 height 19
